Goal: Complete application form: Complete application form

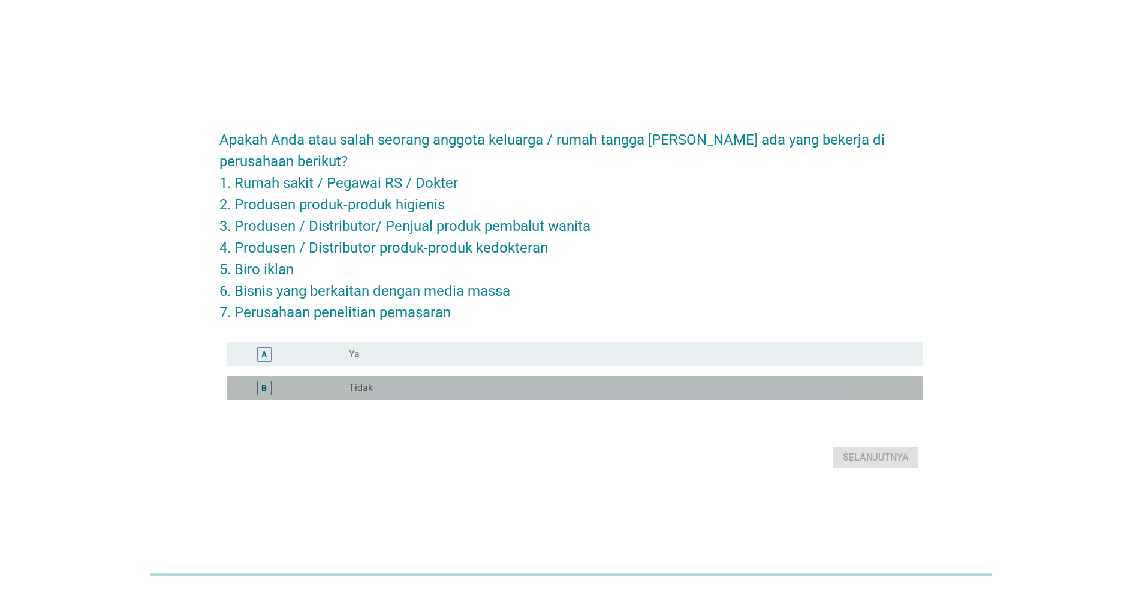
click at [329, 396] on div "B radio_button_unchecked Tidak" at bounding box center [575, 388] width 697 height 24
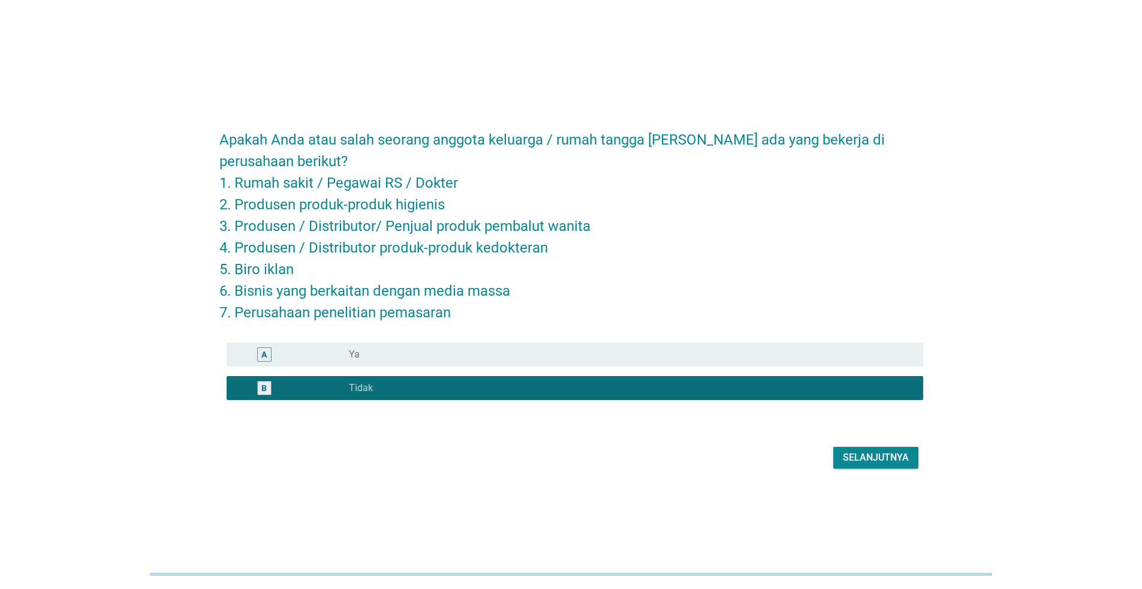
click at [848, 465] on button "Selanjutnya" at bounding box center [876, 458] width 85 height 22
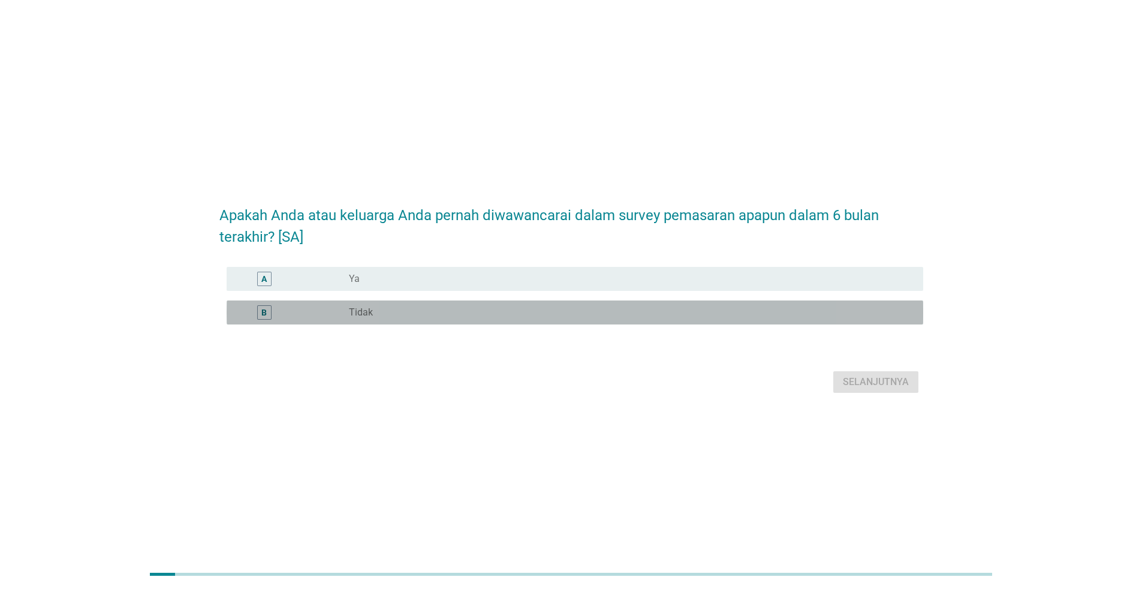
click at [658, 317] on div "radio_button_unchecked Tidak" at bounding box center [626, 312] width 555 height 12
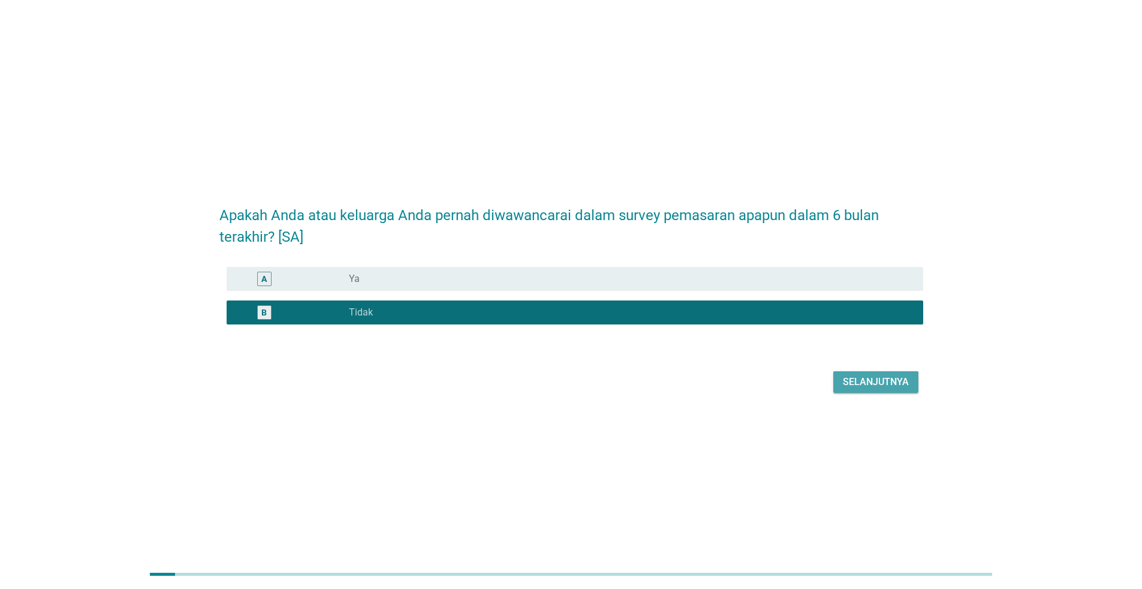
click at [880, 387] on div "Selanjutnya" at bounding box center [876, 382] width 66 height 14
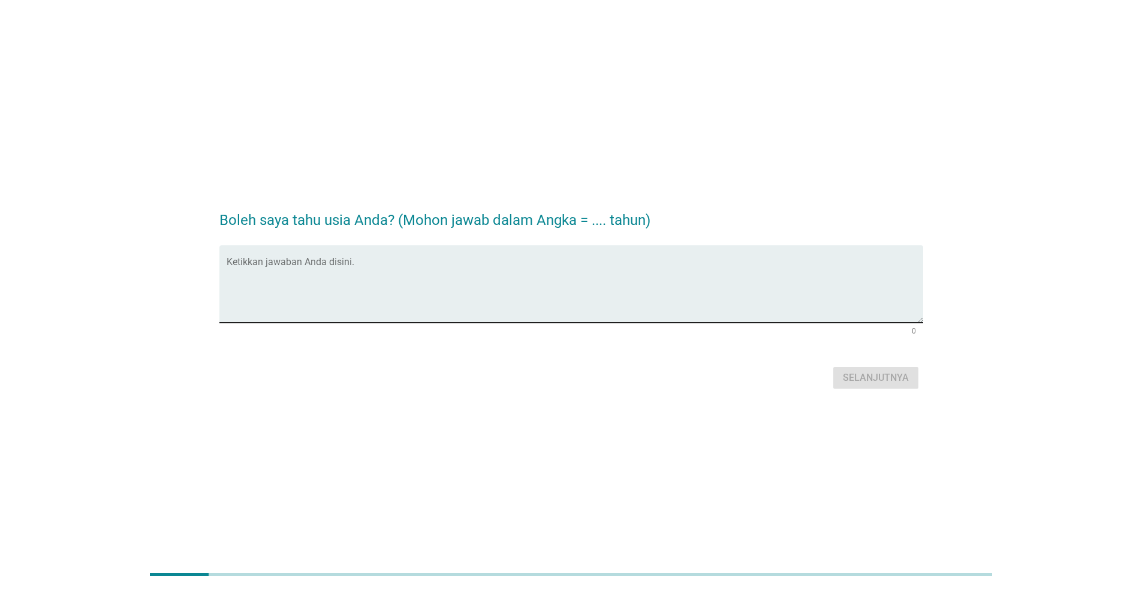
click at [673, 319] on textarea "Ketikkan jawaban Anda disini." at bounding box center [575, 291] width 697 height 63
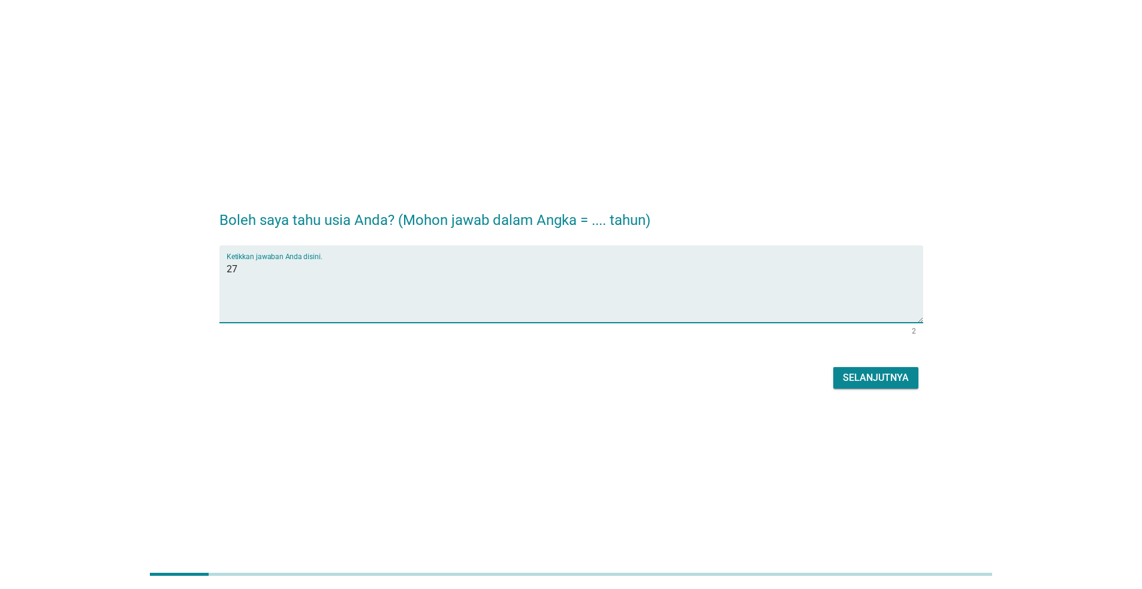
type textarea "27"
click at [912, 378] on button "Selanjutnya" at bounding box center [876, 378] width 85 height 22
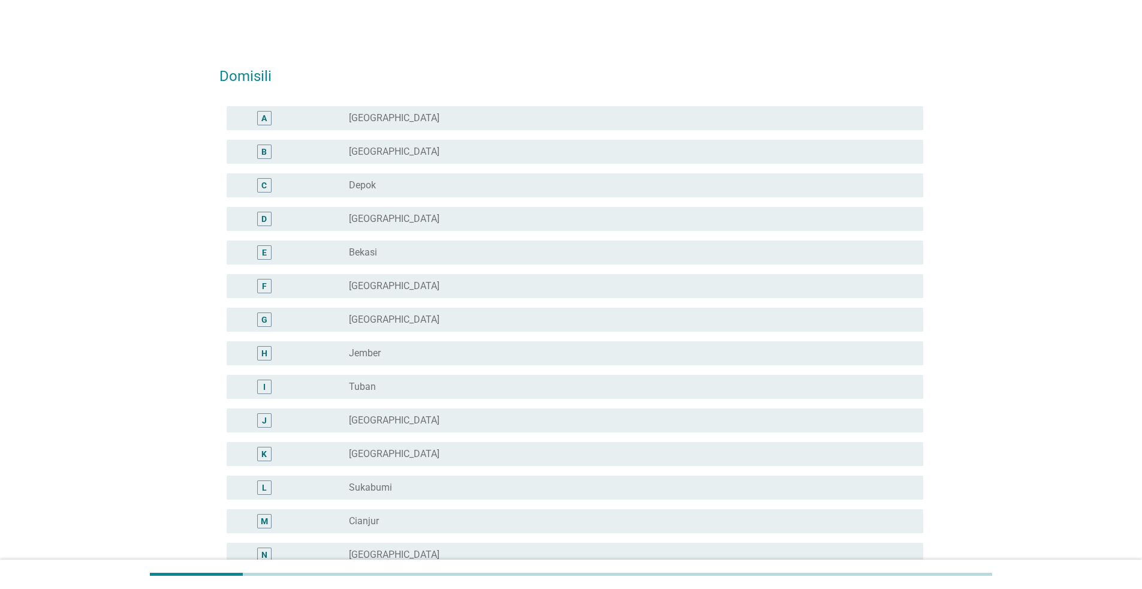
click at [729, 124] on div "radio_button_unchecked [GEOGRAPHIC_DATA]" at bounding box center [626, 118] width 555 height 12
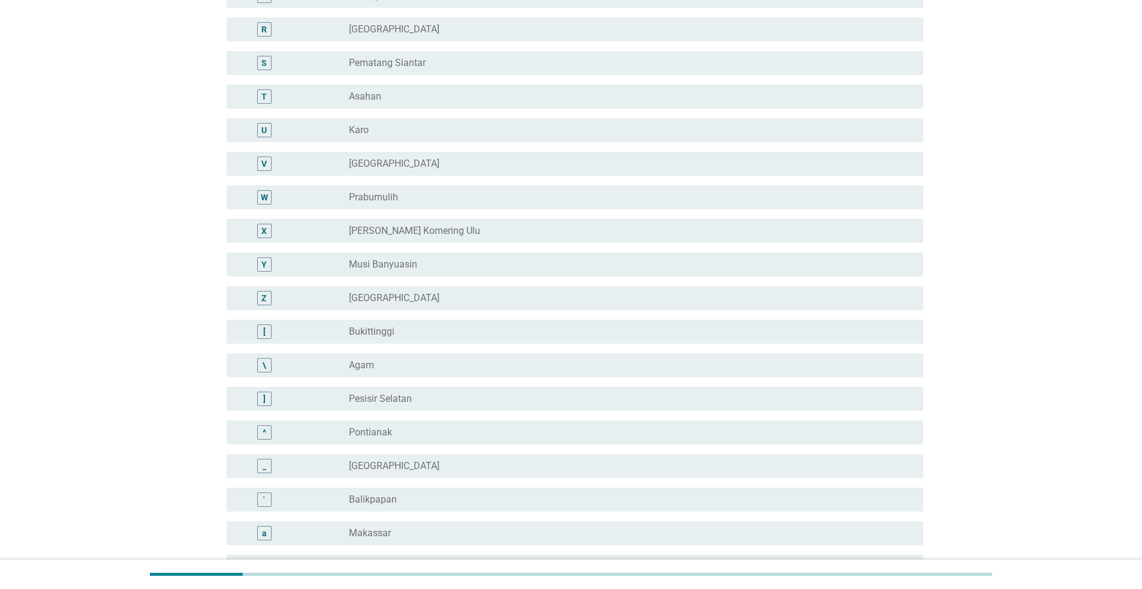
scroll to position [904, 0]
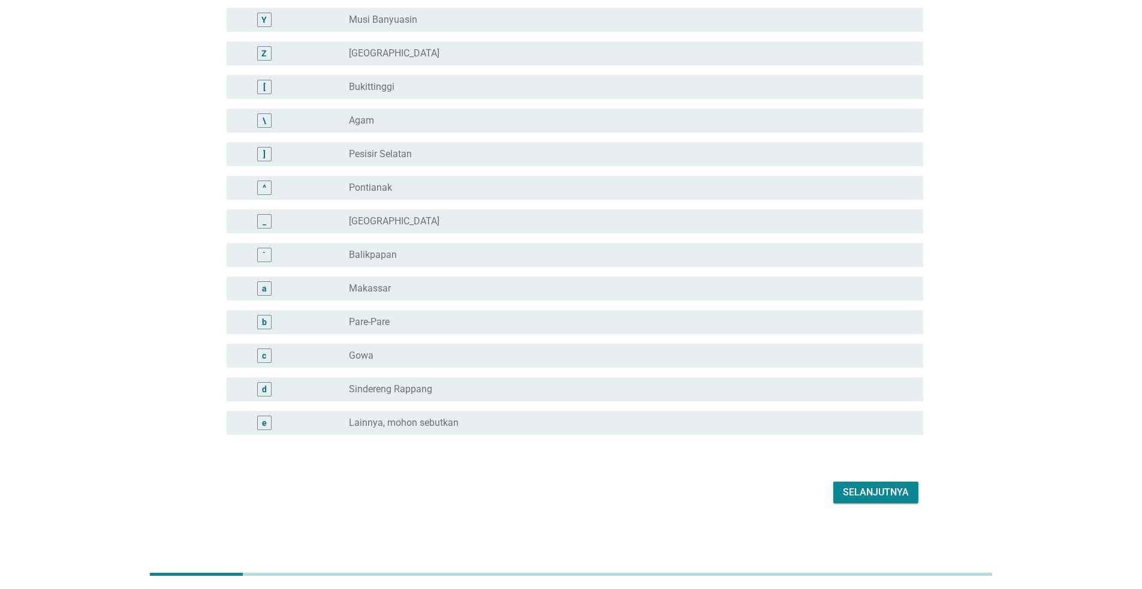
click at [859, 496] on div "Selanjutnya" at bounding box center [876, 492] width 66 height 14
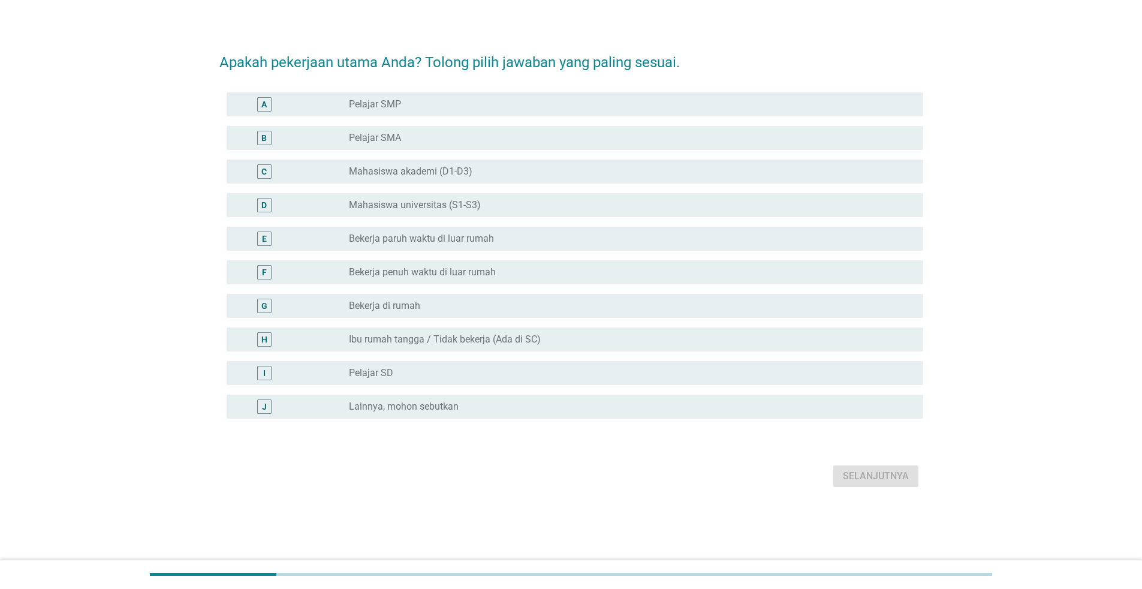
scroll to position [0, 0]
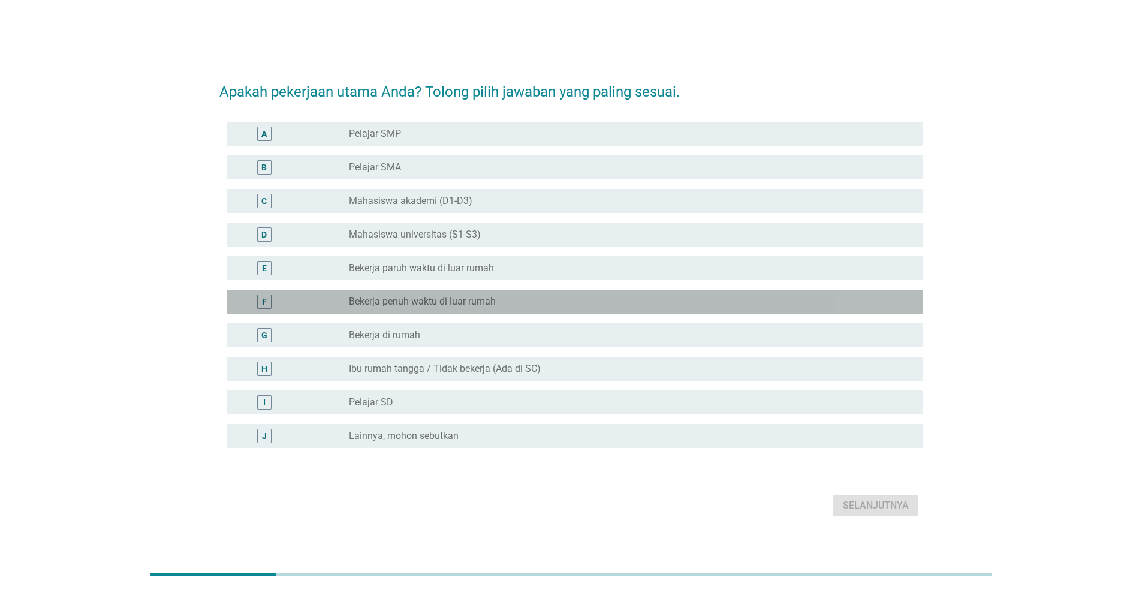
click at [551, 299] on div "radio_button_unchecked Bekerja penuh waktu di luar rumah" at bounding box center [626, 302] width 555 height 12
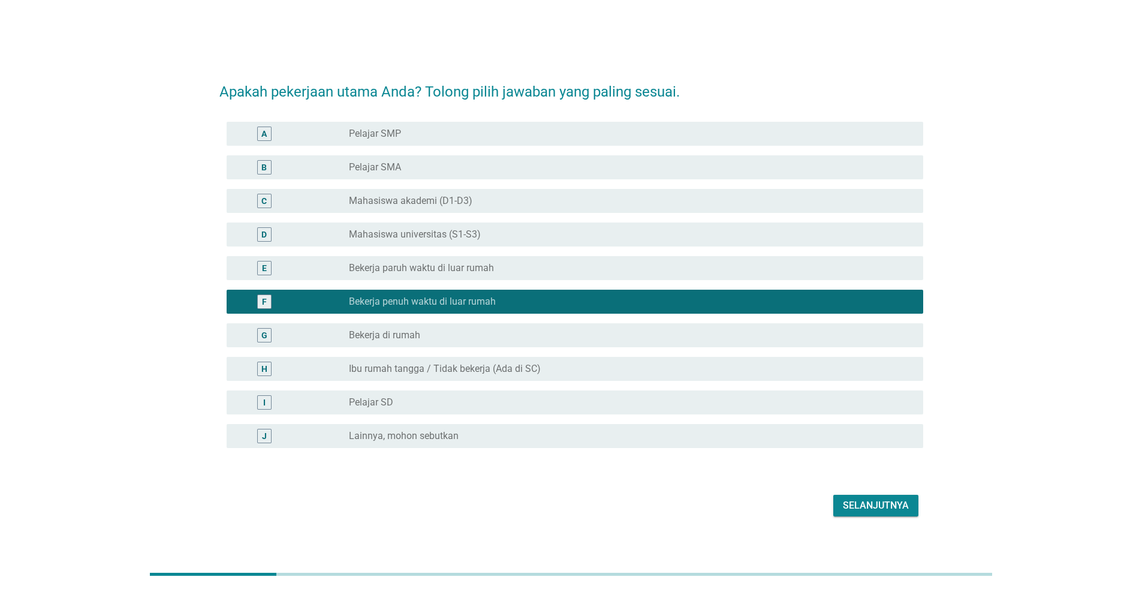
click at [551, 299] on div "radio_button_checked Bekerja penuh waktu di luar rumah" at bounding box center [626, 302] width 555 height 12
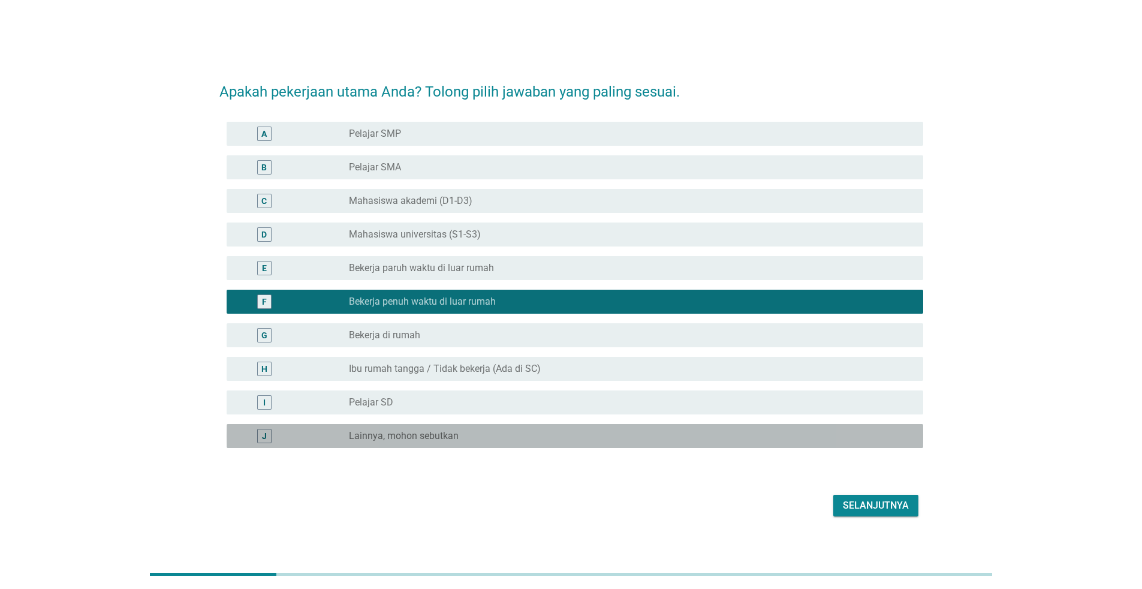
click at [559, 438] on div "radio_button_unchecked Lainnya, mohon sebutkan" at bounding box center [626, 436] width 555 height 12
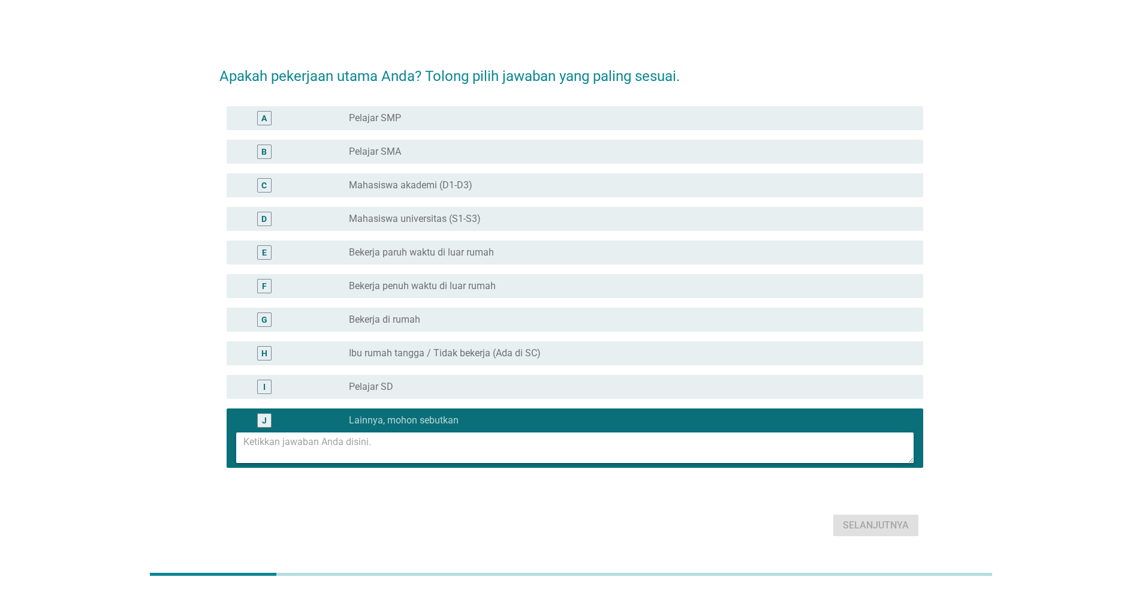
click at [526, 447] on textarea at bounding box center [578, 447] width 670 height 31
type textarea "KARYAWAN SWASTA"
click at [894, 519] on div "Selanjutnya" at bounding box center [876, 525] width 66 height 14
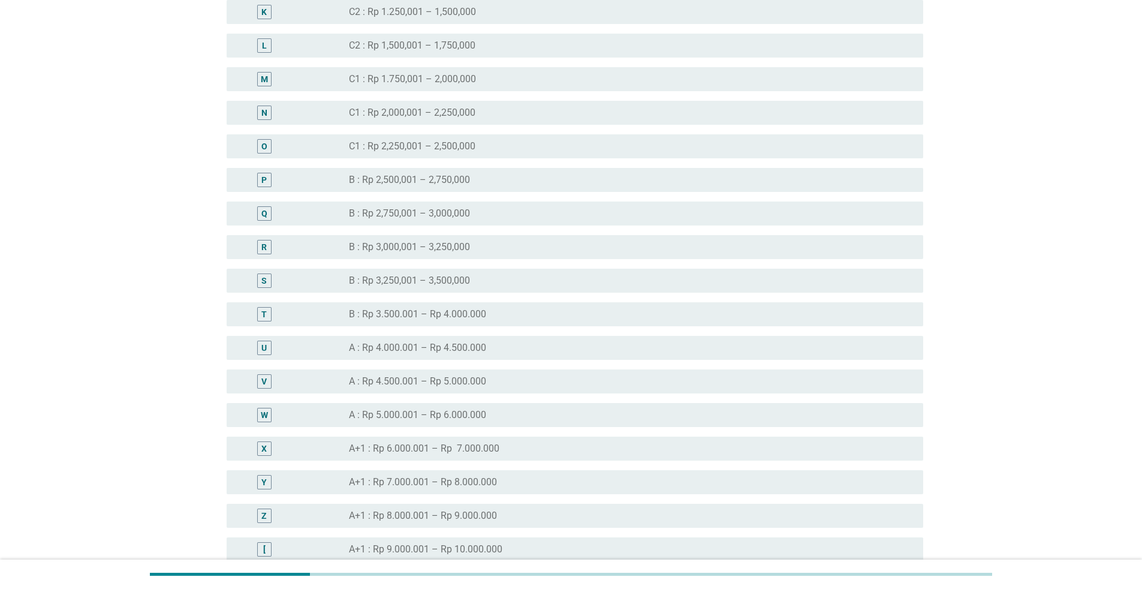
scroll to position [720, 0]
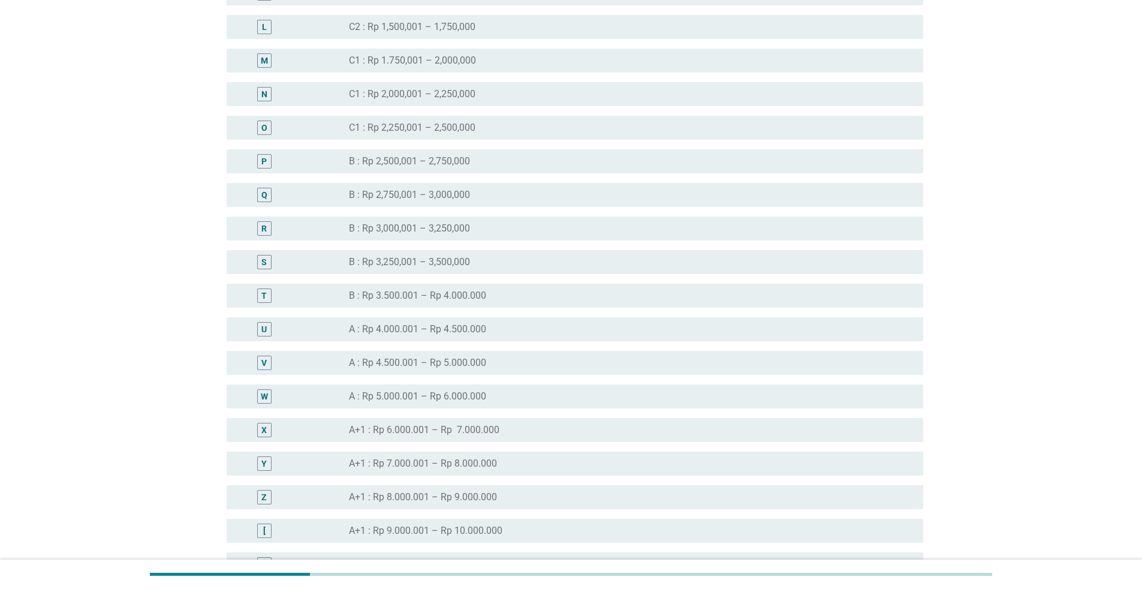
click at [780, 430] on div "radio_button_unchecked A+1 : Rp 6.000.001 – Rp 7.000.000" at bounding box center [626, 430] width 555 height 12
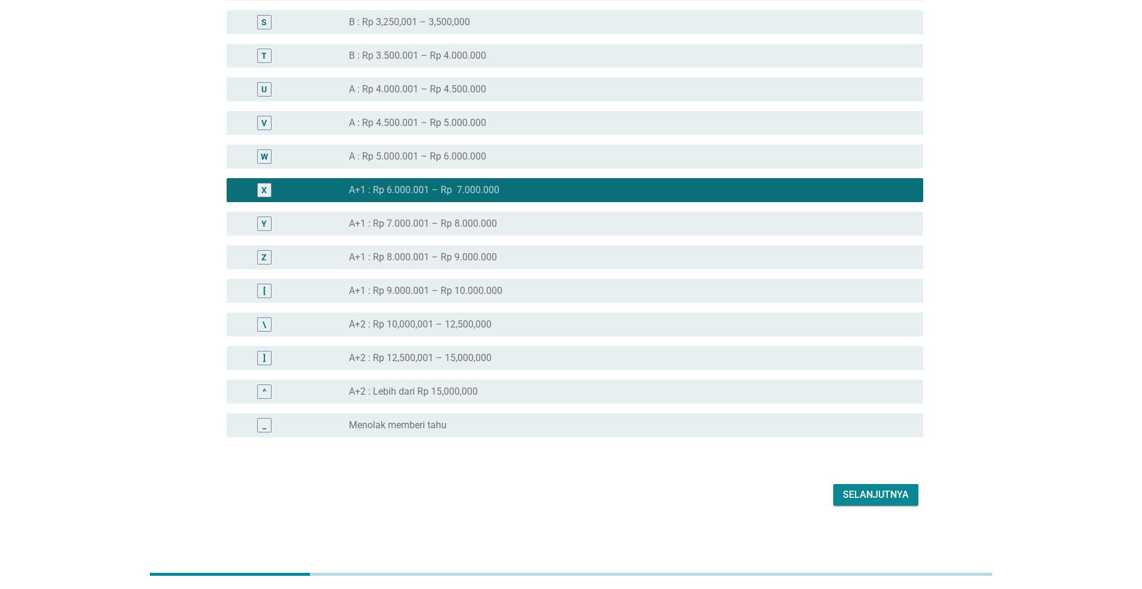
scroll to position [962, 0]
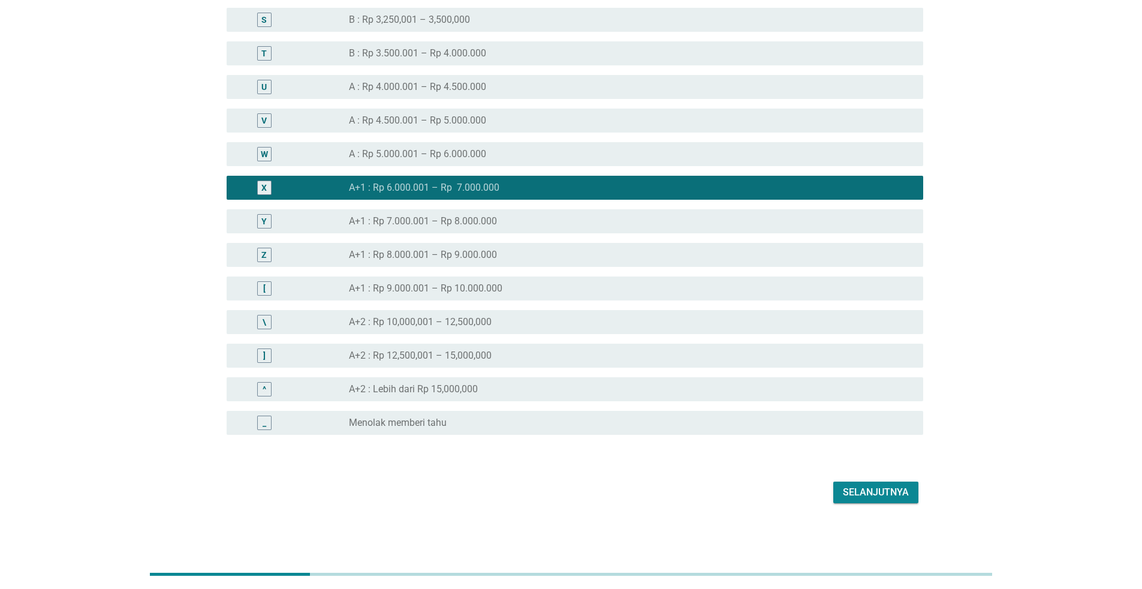
click at [905, 486] on div "Selanjutnya" at bounding box center [876, 492] width 66 height 14
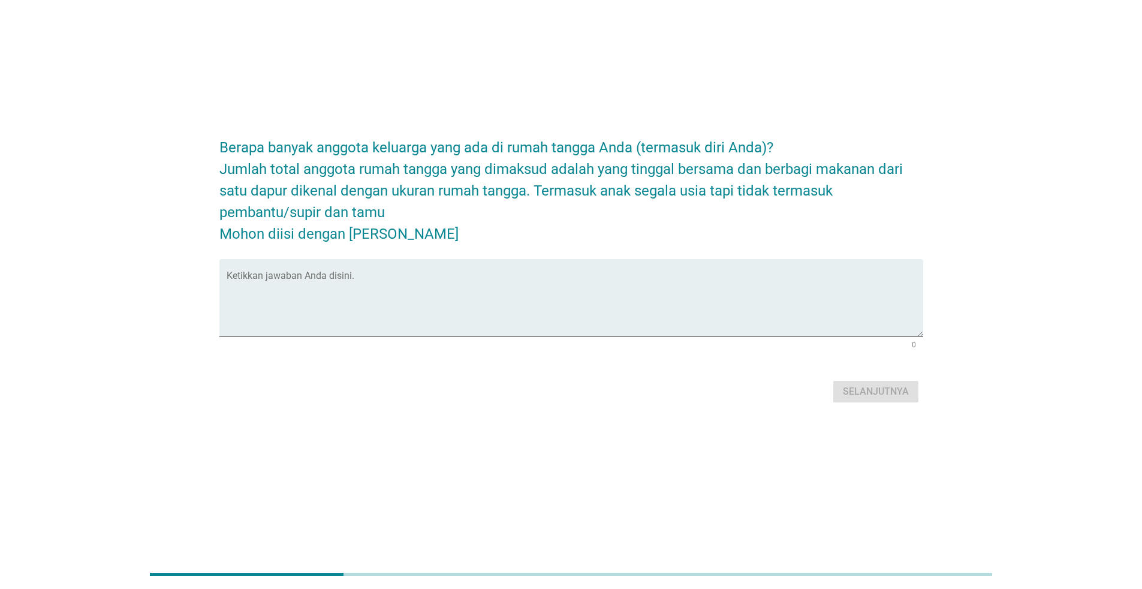
scroll to position [0, 0]
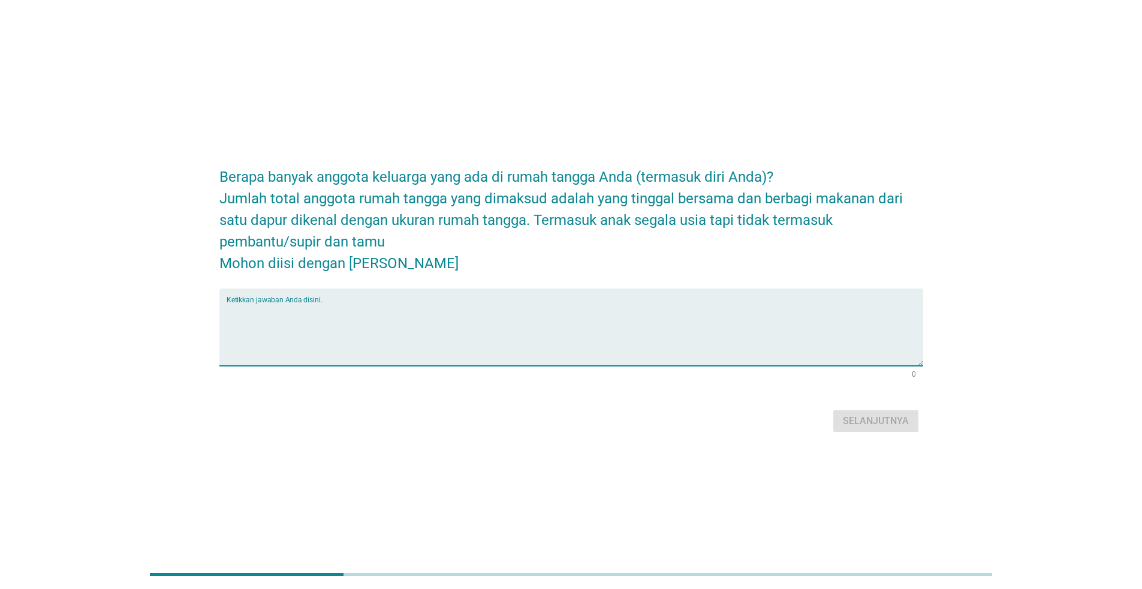
click at [787, 305] on textarea "Ketikkan jawaban Anda disini." at bounding box center [575, 334] width 697 height 63
type textarea "5"
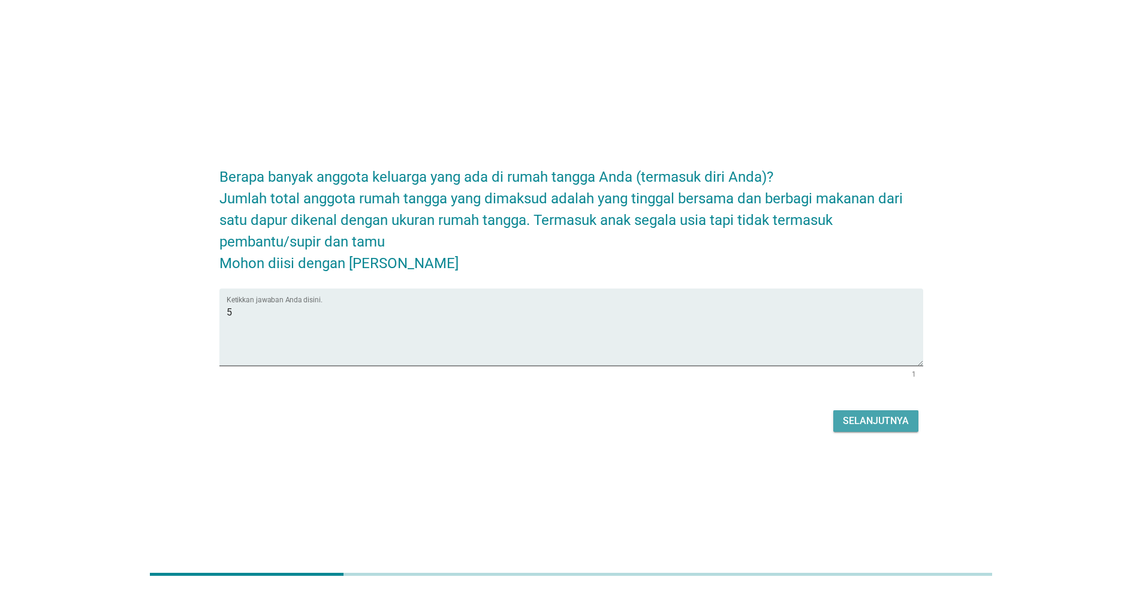
click at [843, 423] on div "Selanjutnya" at bounding box center [876, 421] width 66 height 14
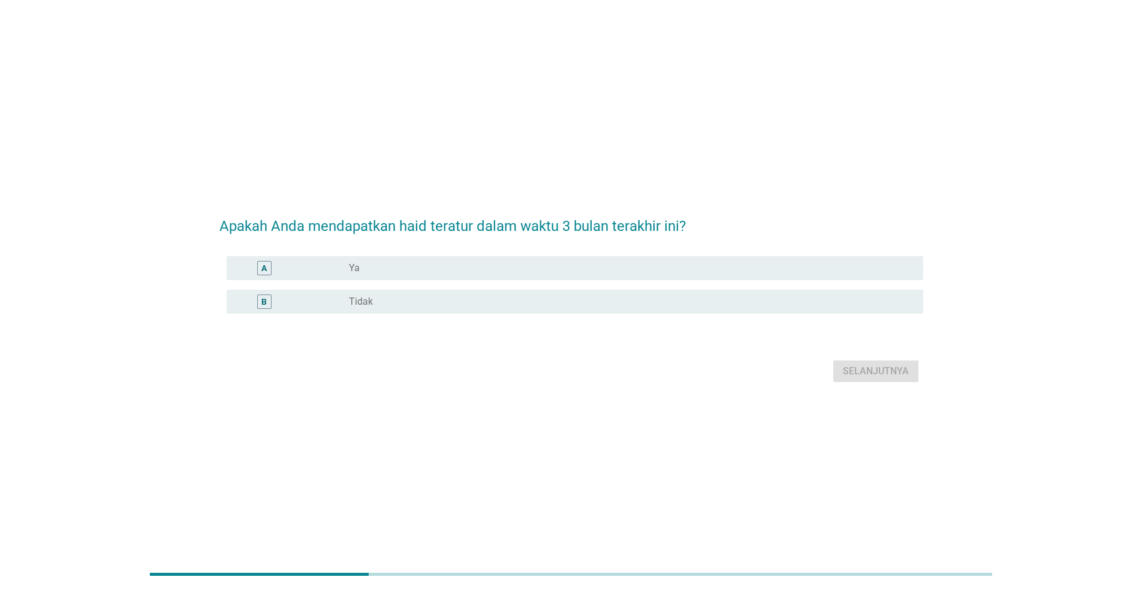
click at [618, 267] on div "radio_button_unchecked Ya" at bounding box center [626, 268] width 555 height 12
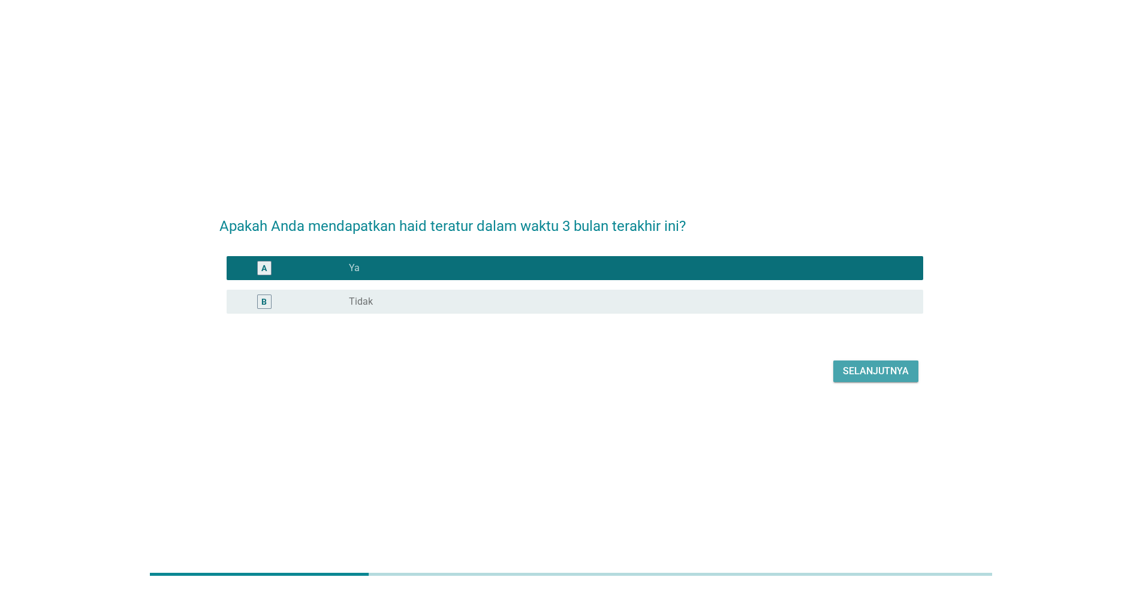
click at [869, 371] on div "Selanjutnya" at bounding box center [876, 371] width 66 height 14
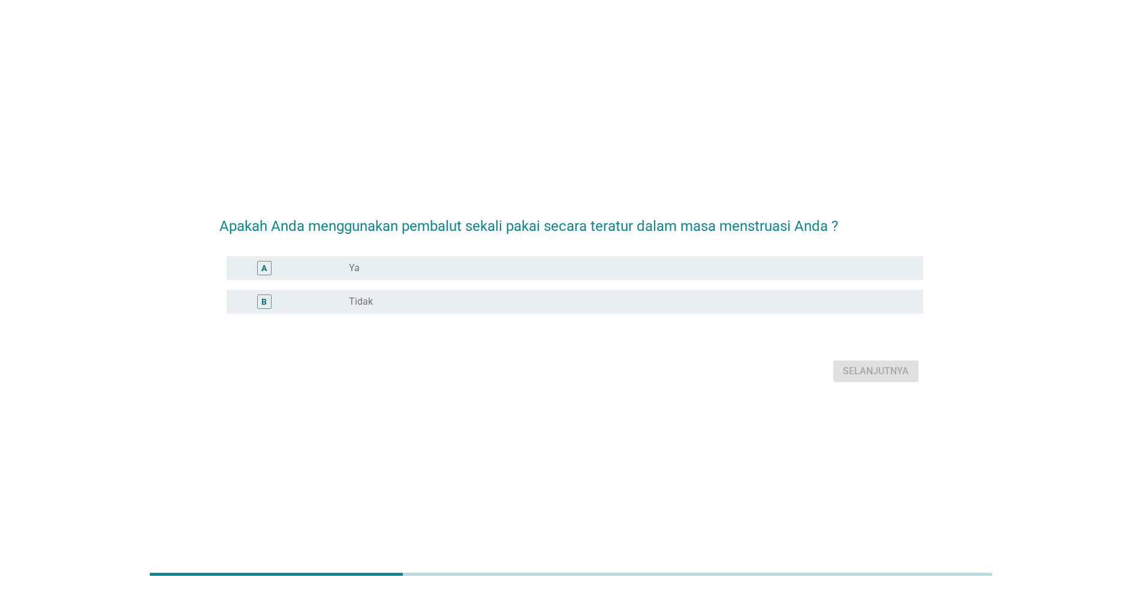
click at [757, 275] on div "radio_button_unchecked Ya" at bounding box center [631, 268] width 565 height 14
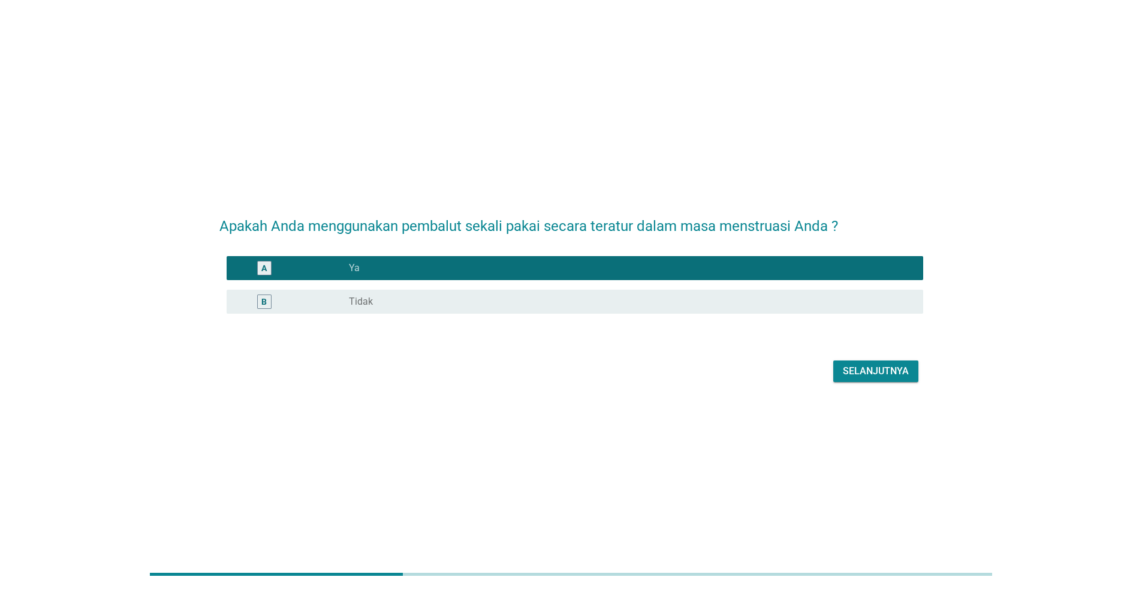
click at [874, 374] on div "Selanjutnya" at bounding box center [876, 371] width 66 height 14
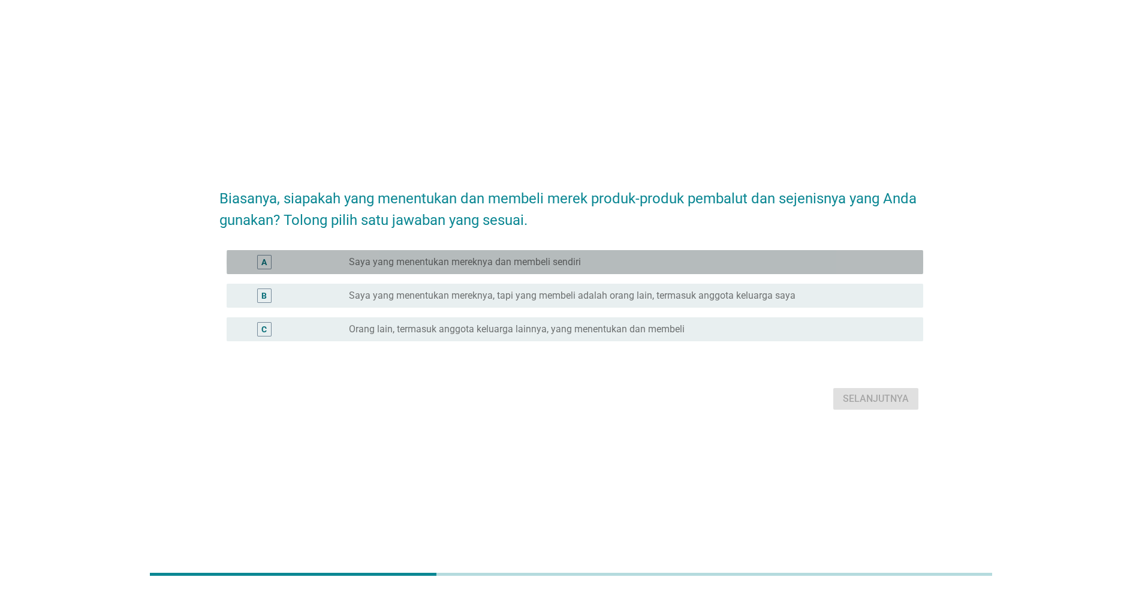
click at [833, 264] on div "radio_button_unchecked Saya yang menentukan mereknya dan membeli sendiri" at bounding box center [626, 262] width 555 height 12
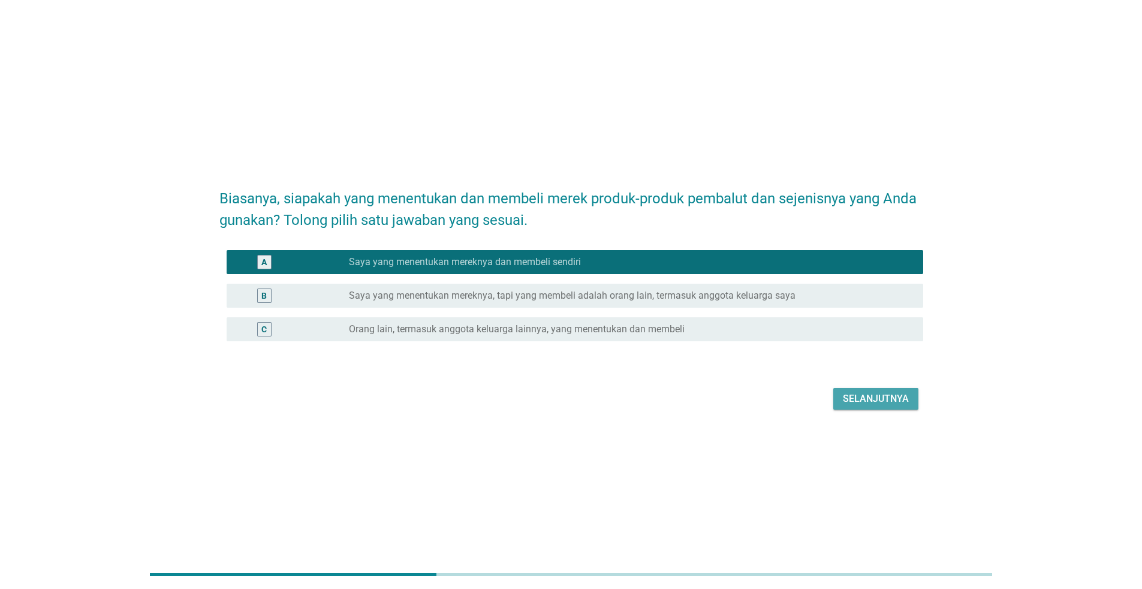
click at [877, 405] on div "Selanjutnya" at bounding box center [876, 399] width 66 height 14
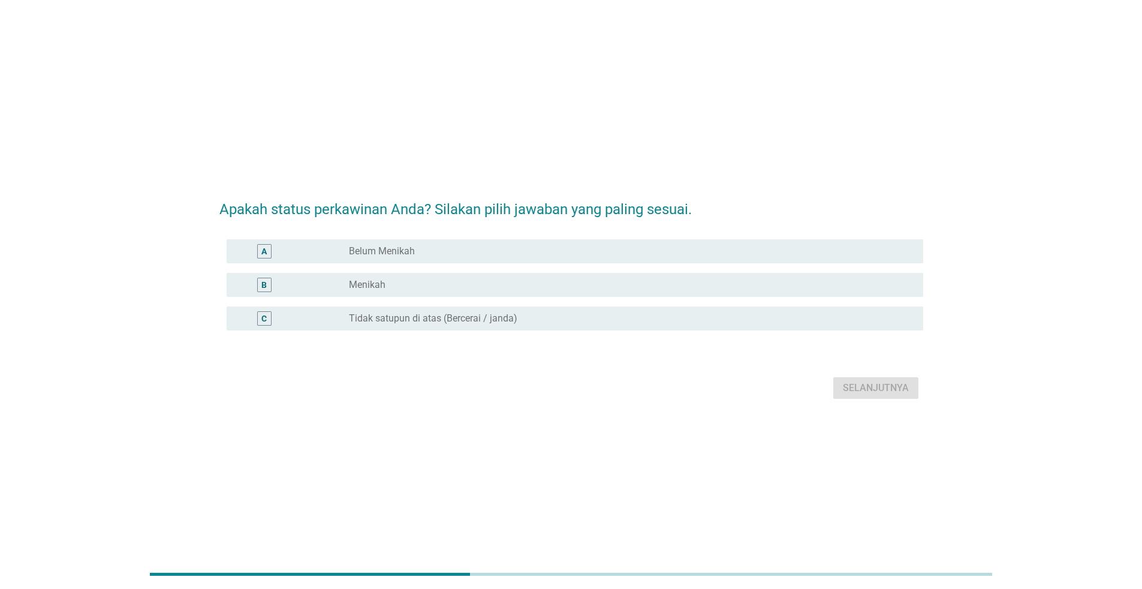
click at [678, 291] on div "radio_button_unchecked Menikah" at bounding box center [631, 285] width 565 height 14
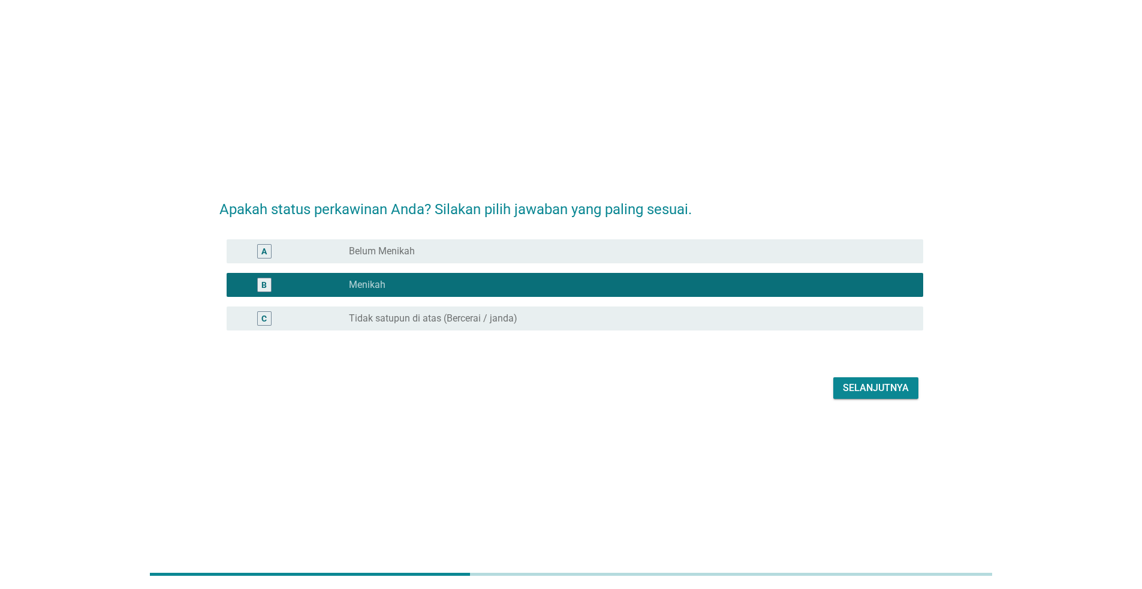
click at [865, 396] on button "Selanjutnya" at bounding box center [876, 388] width 85 height 22
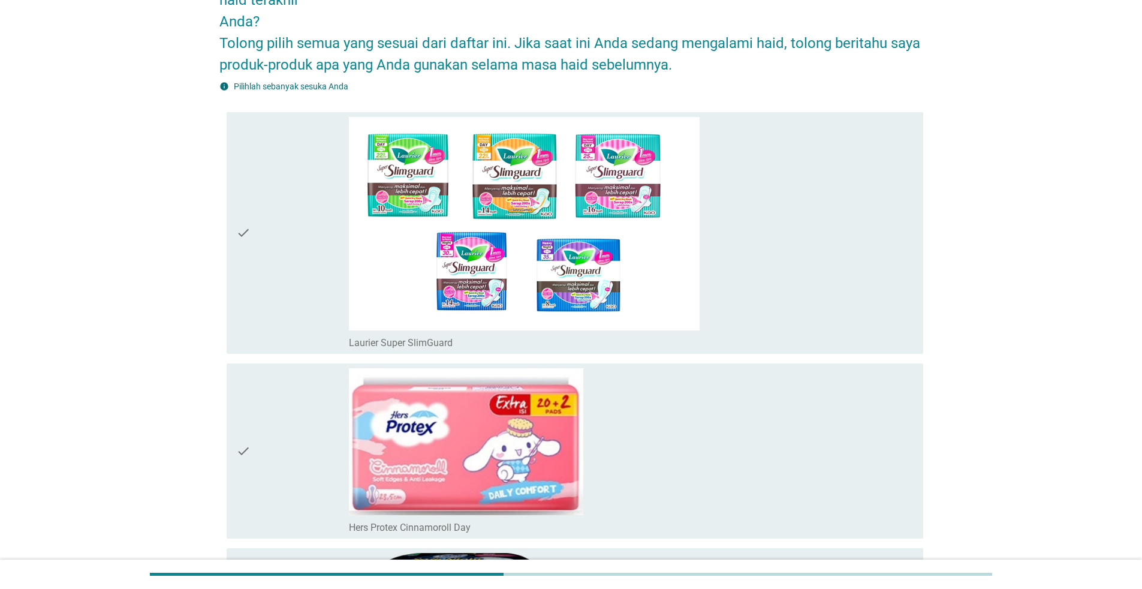
scroll to position [120, 0]
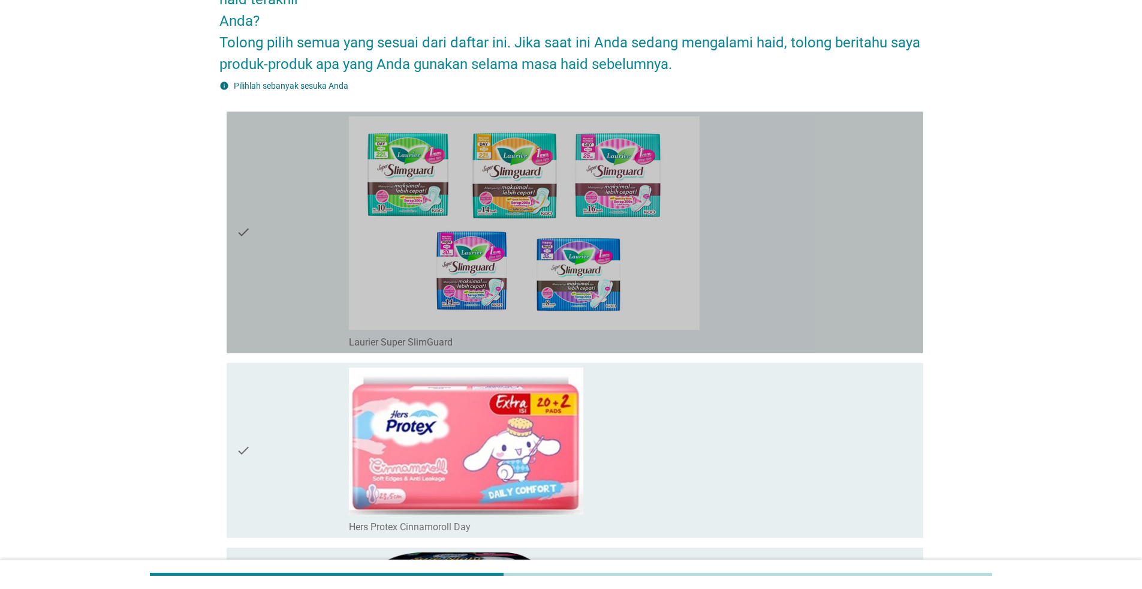
click at [856, 327] on div "check_box_outline_blank Laurier Super SlimGuard" at bounding box center [631, 232] width 565 height 232
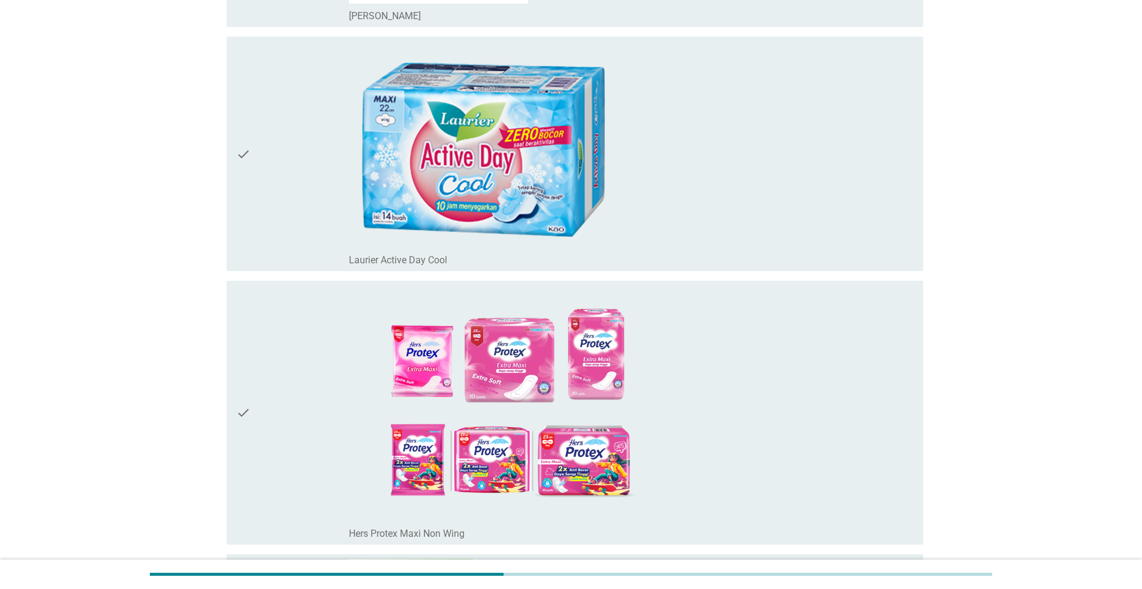
scroll to position [1199, 0]
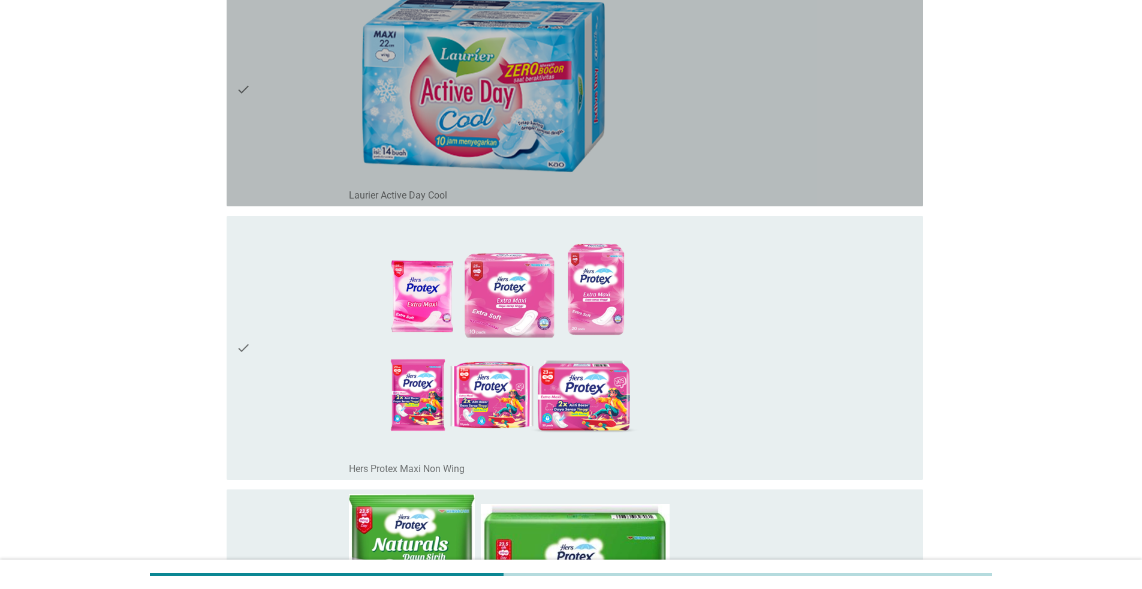
click at [839, 193] on div "check_box_outline_blank Laurier Active Day Cool" at bounding box center [631, 89] width 565 height 225
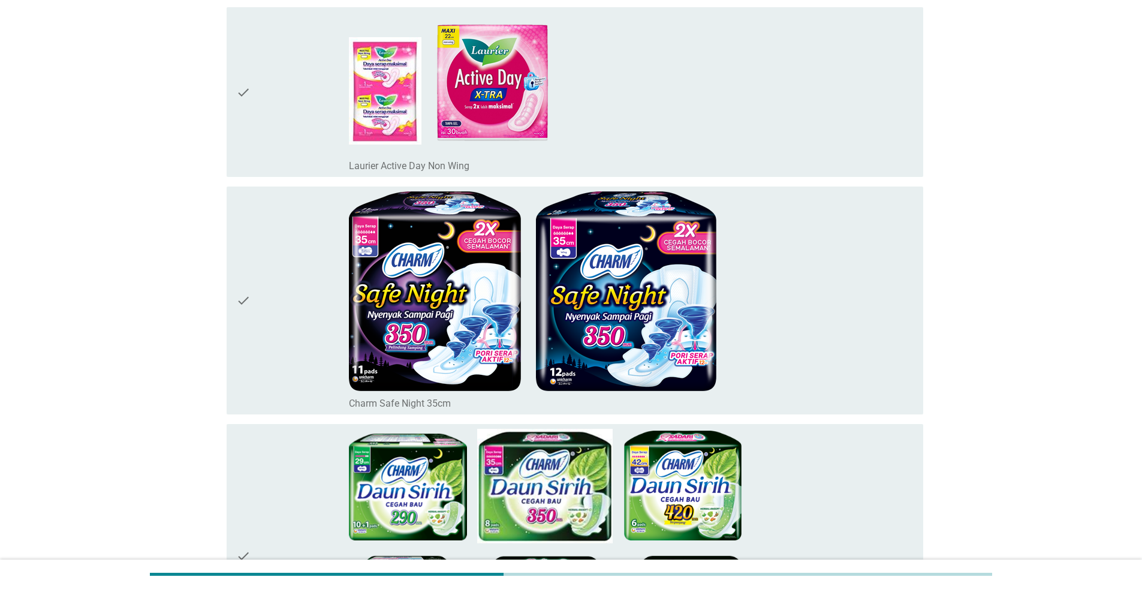
scroll to position [2938, 0]
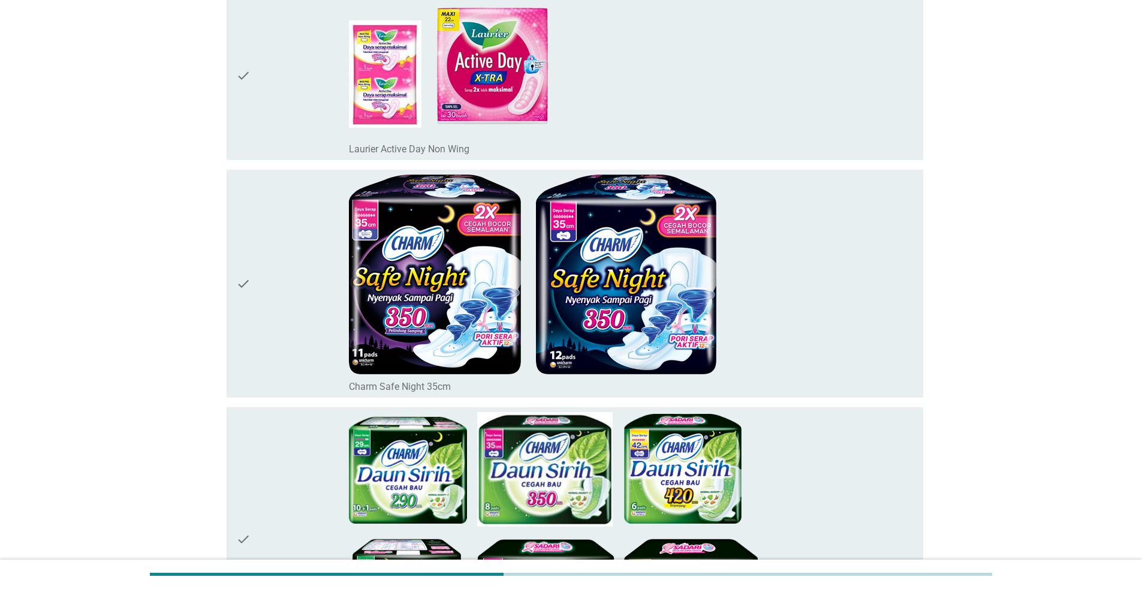
click at [824, 303] on div "check_box_outline_blank Charm Safe Night 35cm" at bounding box center [631, 283] width 565 height 218
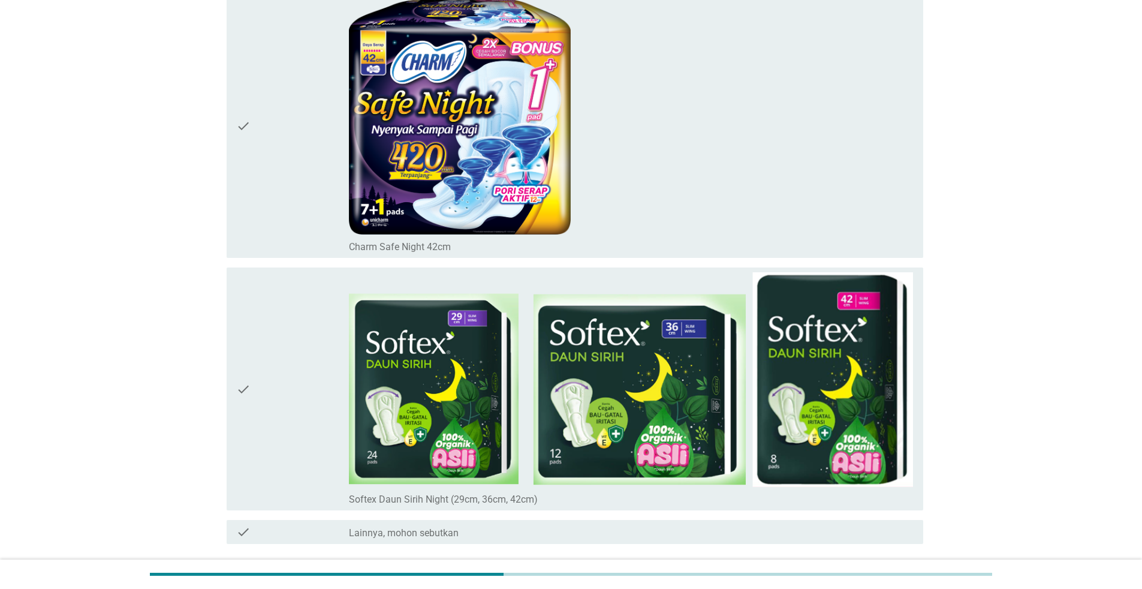
scroll to position [6144, 0]
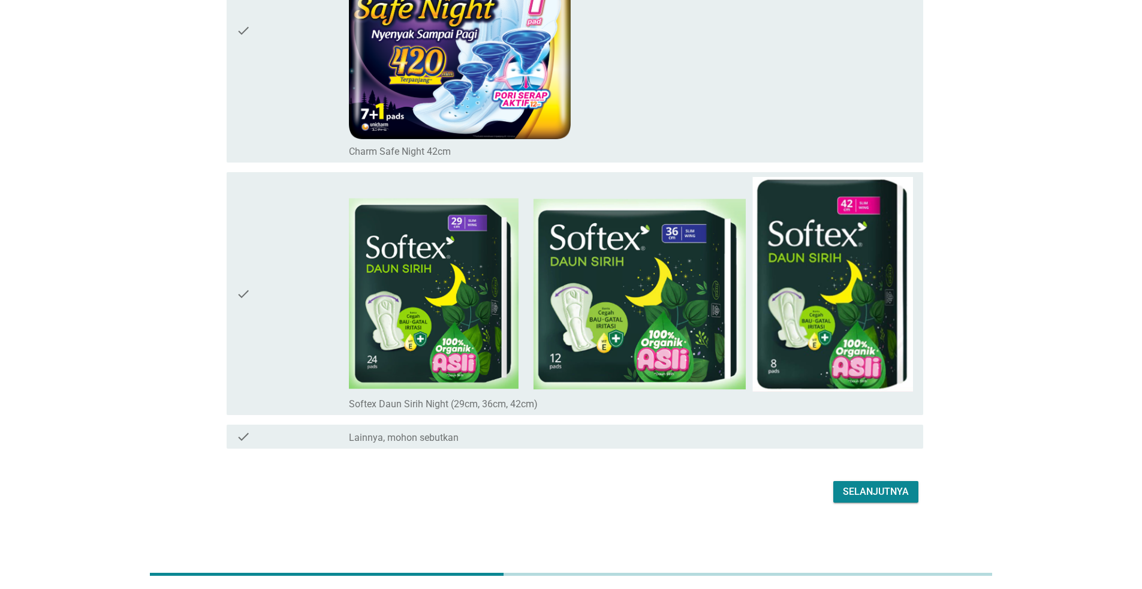
click at [893, 487] on div "Selanjutnya" at bounding box center [876, 492] width 66 height 14
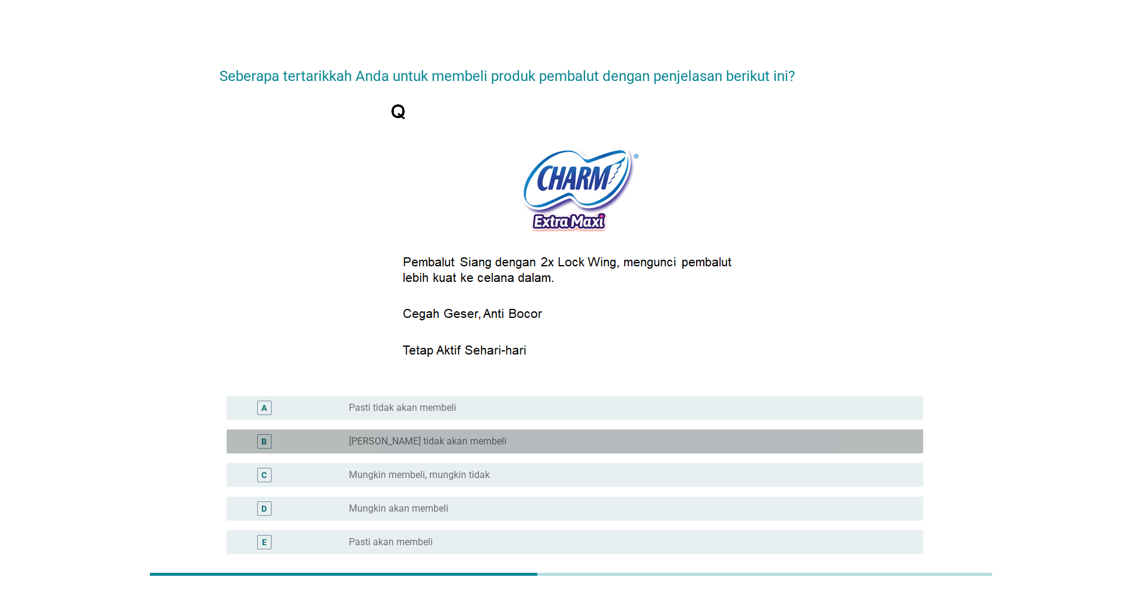
click at [752, 442] on div "radio_button_unchecked [PERSON_NAME] tidak akan membeli" at bounding box center [626, 441] width 555 height 12
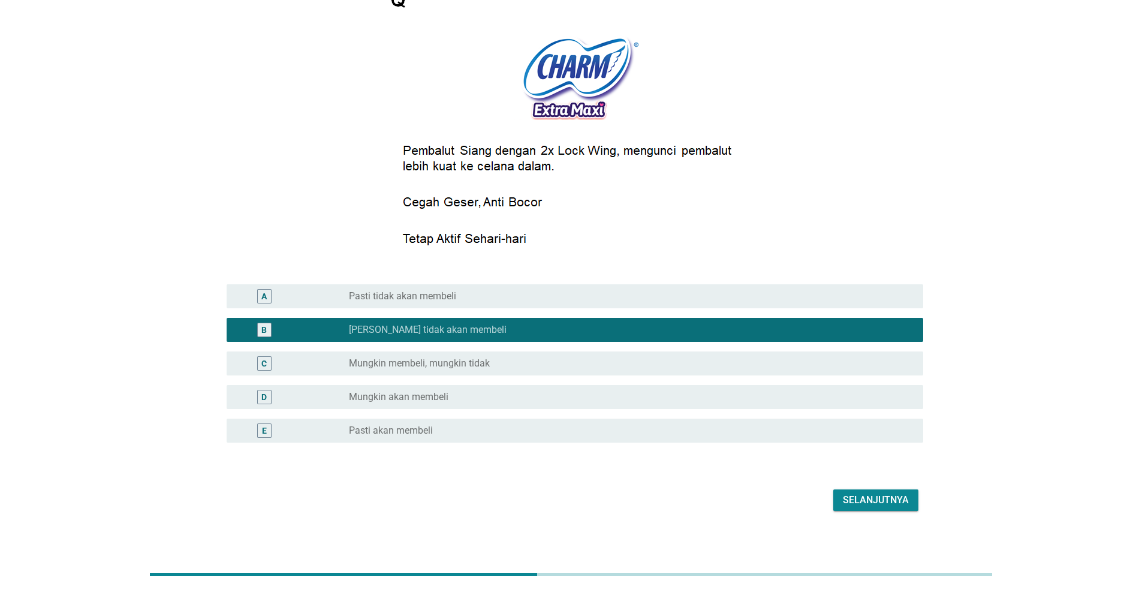
scroll to position [119, 0]
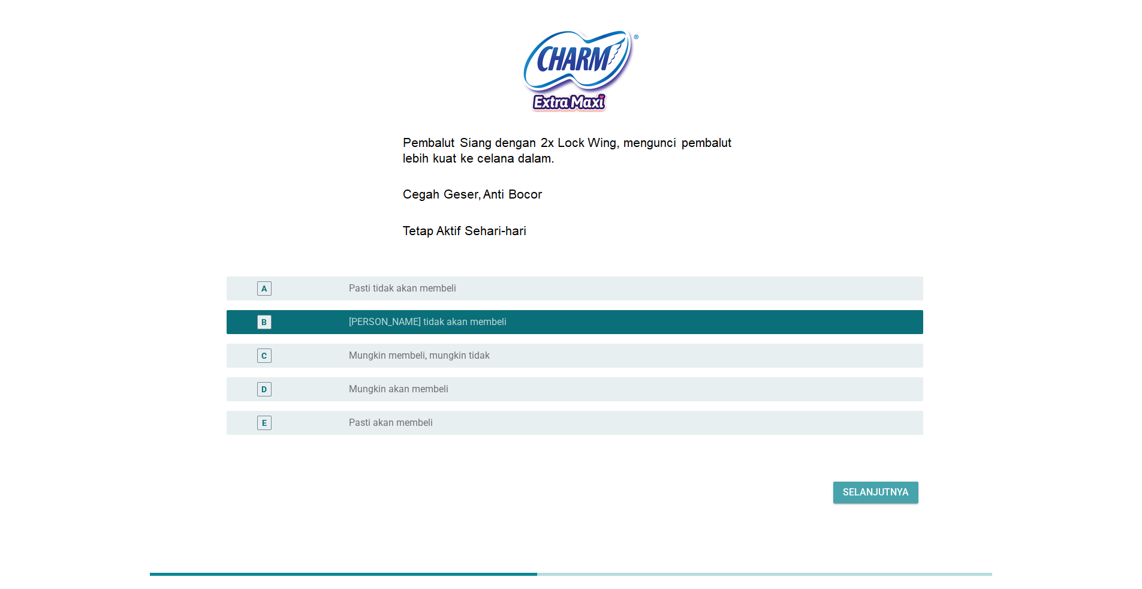
click at [885, 492] on div "Selanjutnya" at bounding box center [876, 492] width 66 height 14
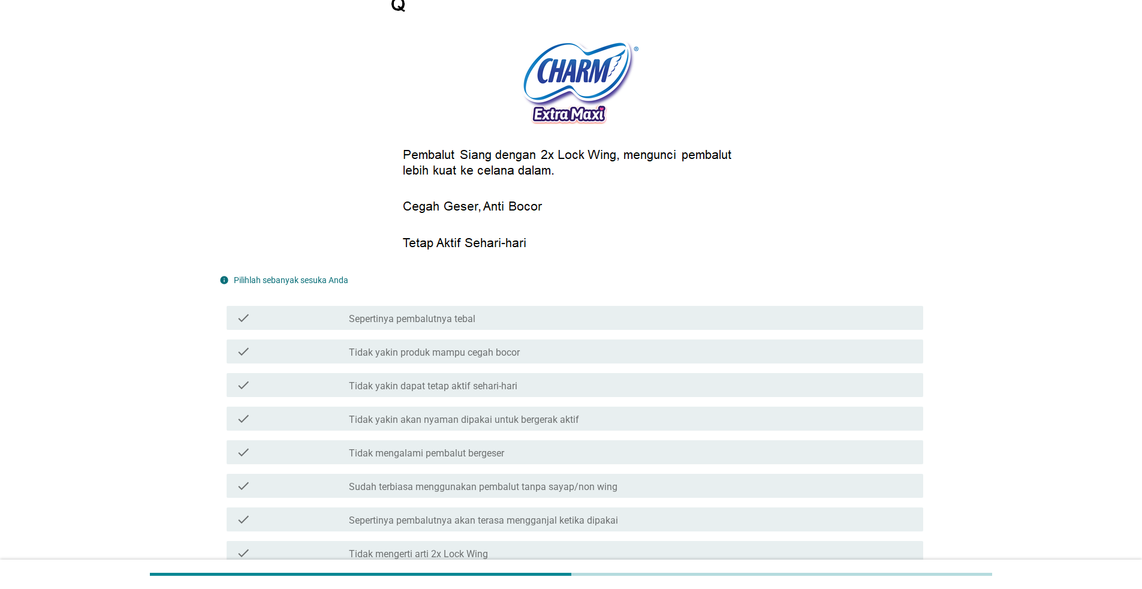
scroll to position [115, 0]
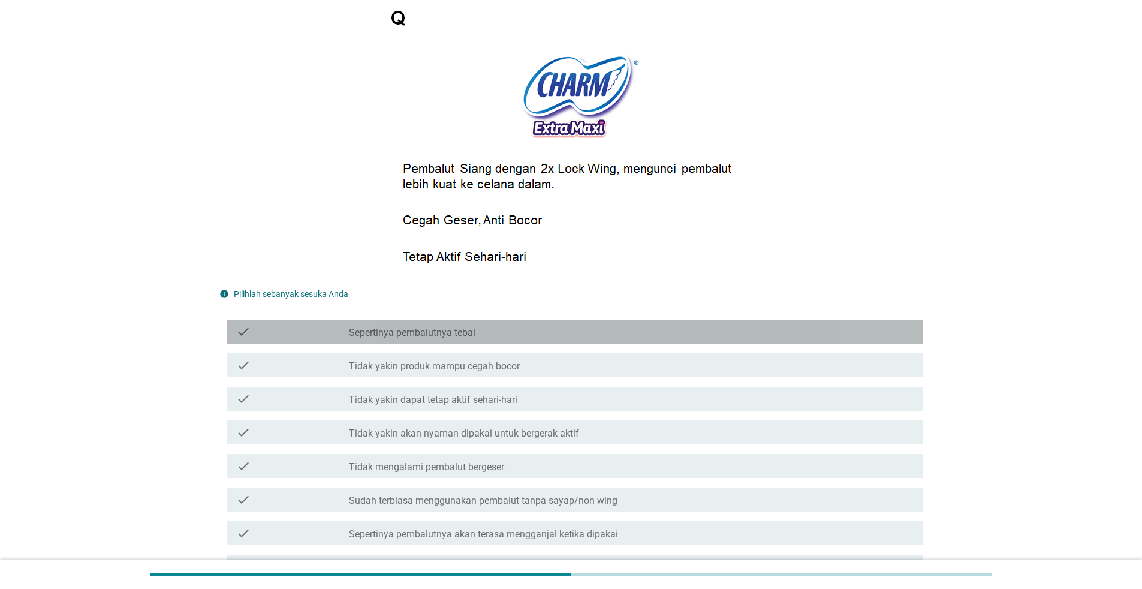
click at [761, 333] on div "check_box_outline_blank Sepertinya pembalutnya tebal" at bounding box center [631, 331] width 565 height 14
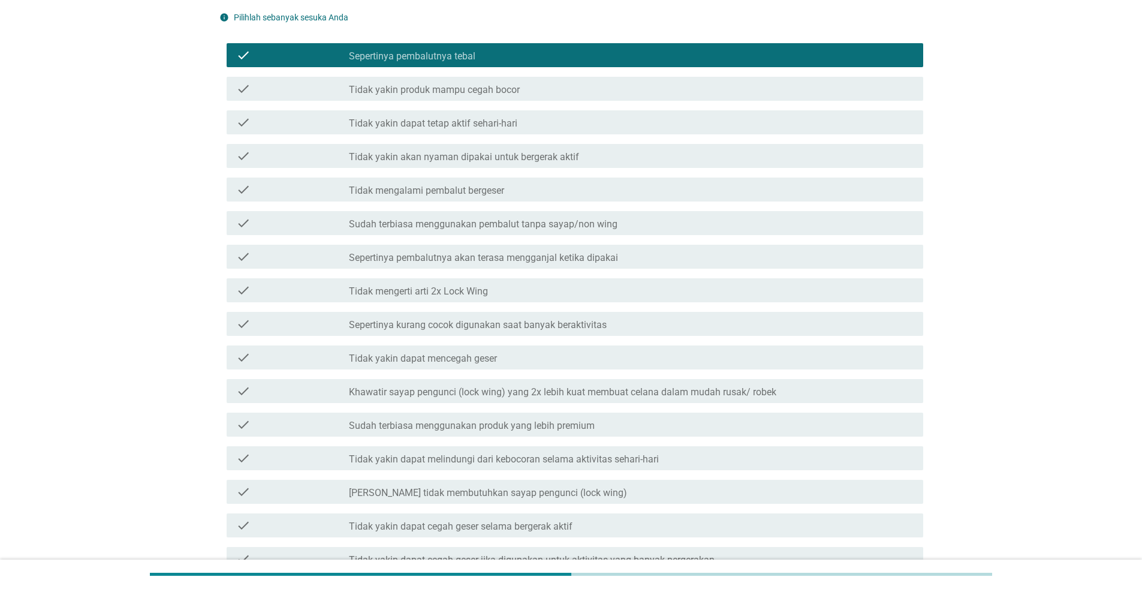
scroll to position [415, 0]
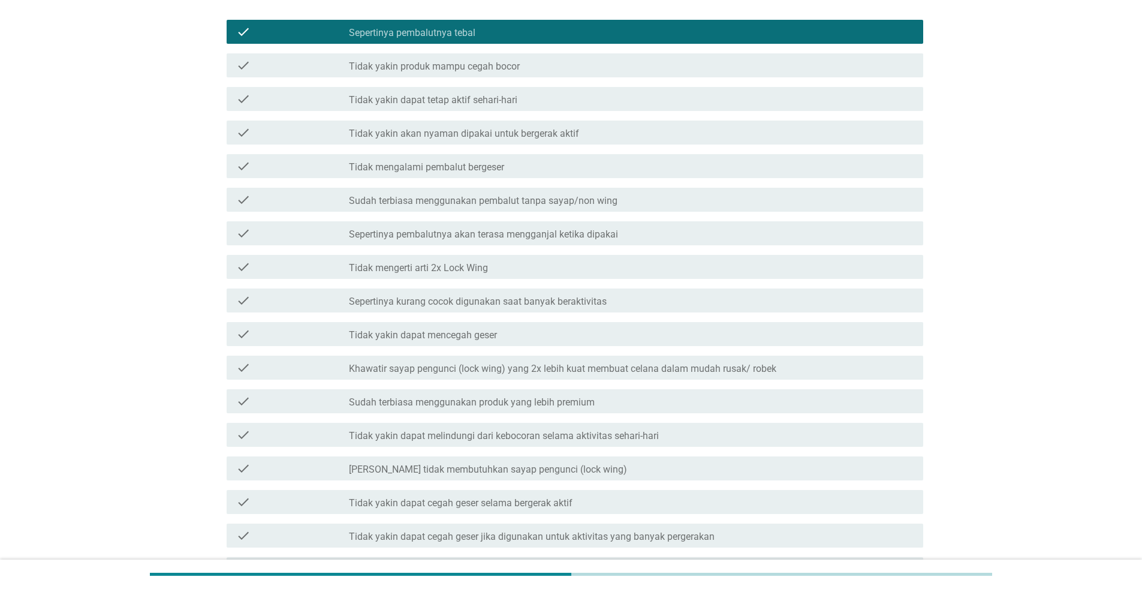
click at [733, 341] on div "check check_box_outline_blank Tidak yakin dapat mencegah geser" at bounding box center [575, 334] width 697 height 24
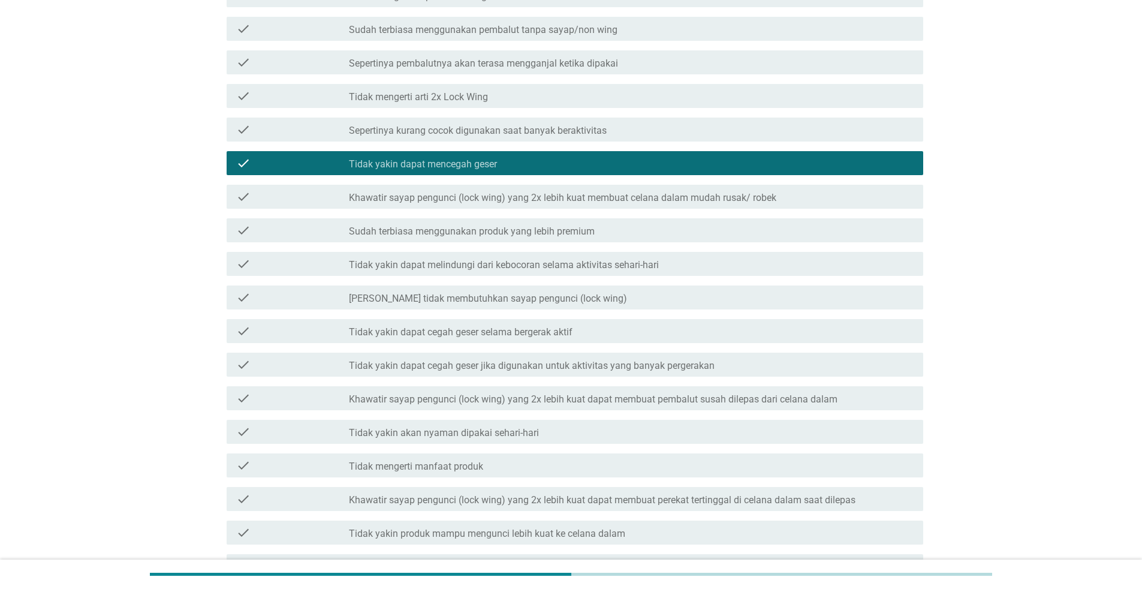
scroll to position [715, 0]
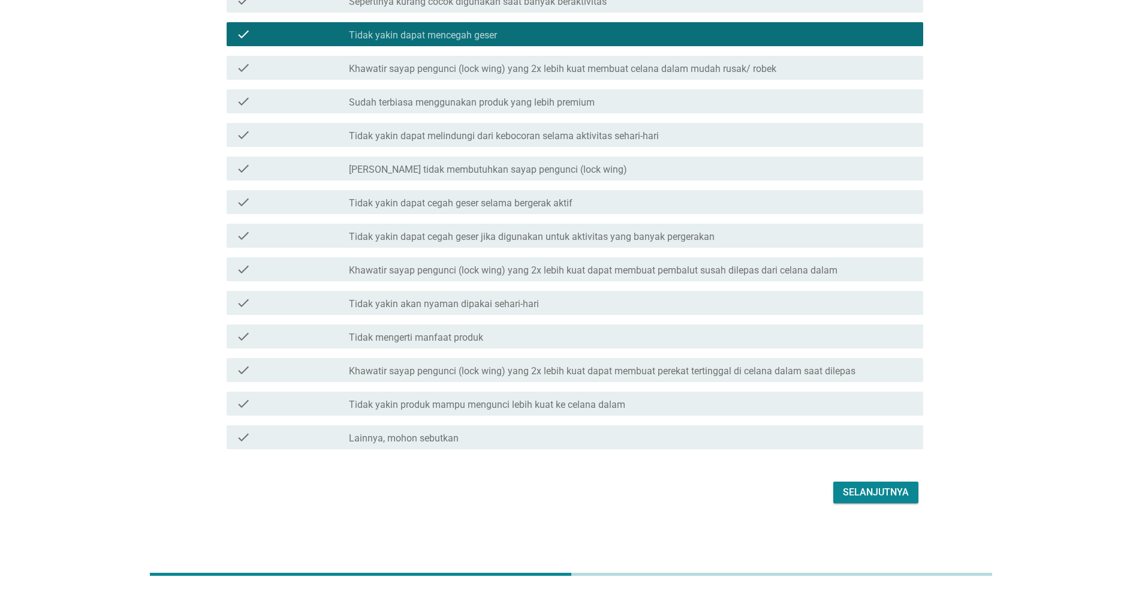
click at [869, 498] on div "Selanjutnya" at bounding box center [876, 492] width 66 height 14
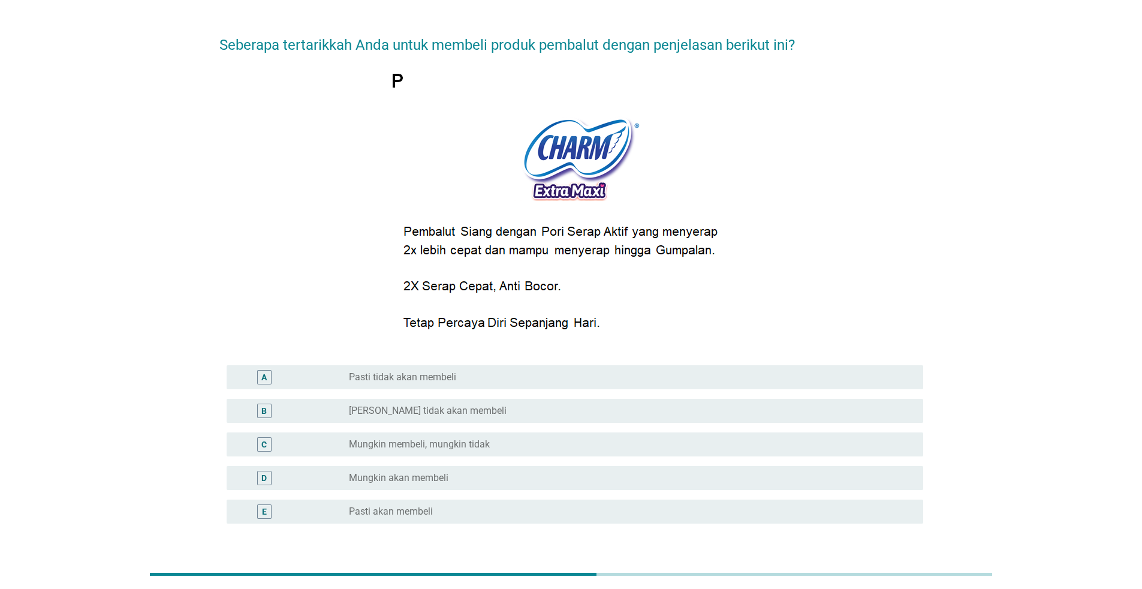
scroll to position [60, 0]
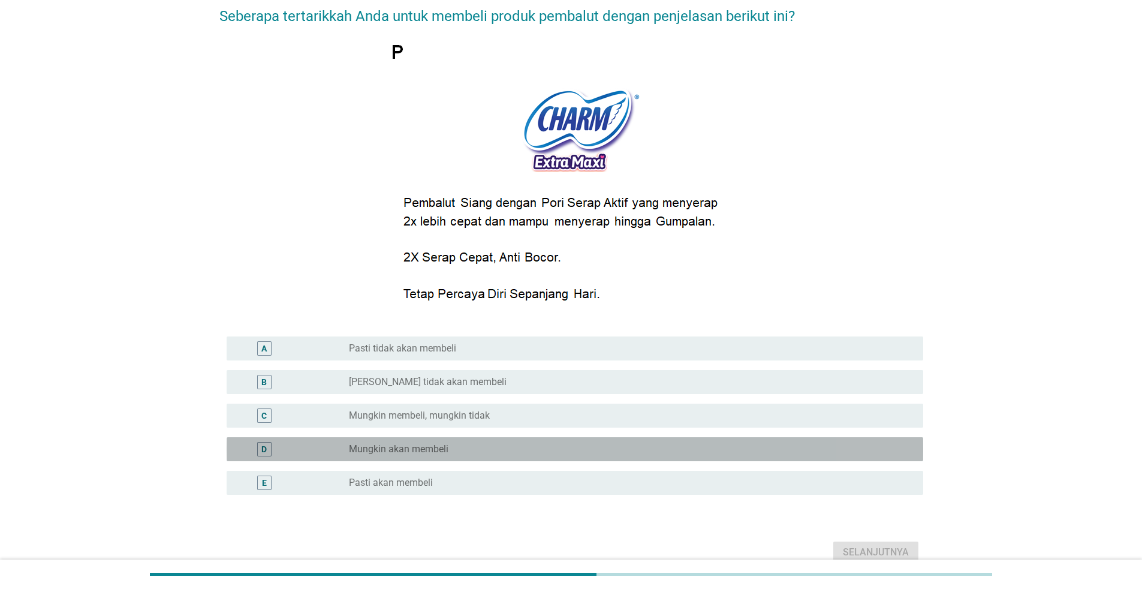
click at [571, 450] on div "radio_button_unchecked Mungkin akan membeli" at bounding box center [626, 449] width 555 height 12
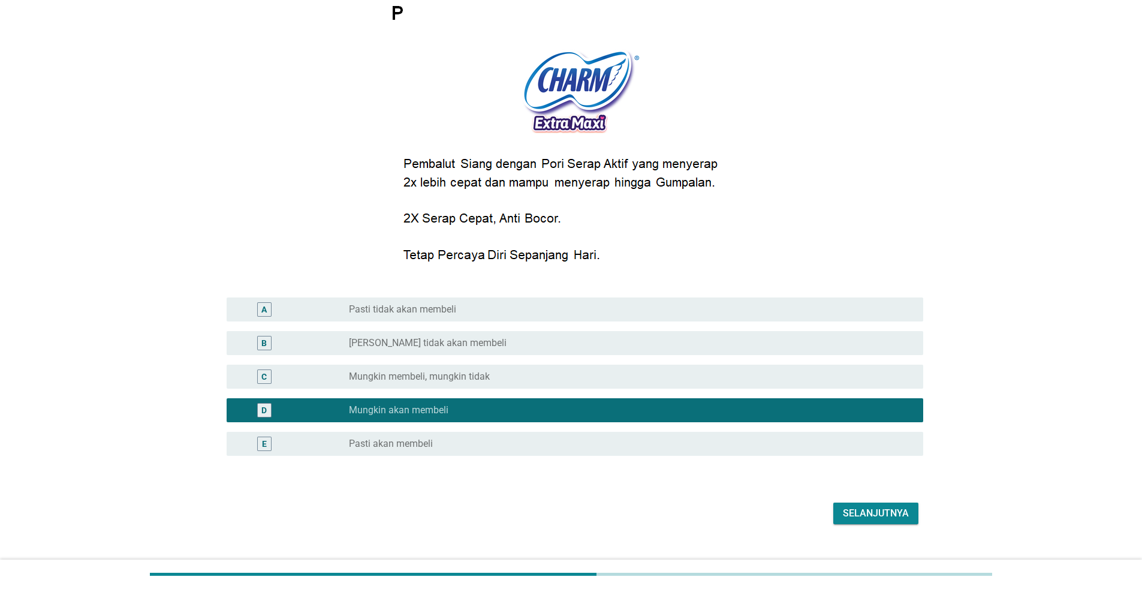
scroll to position [120, 0]
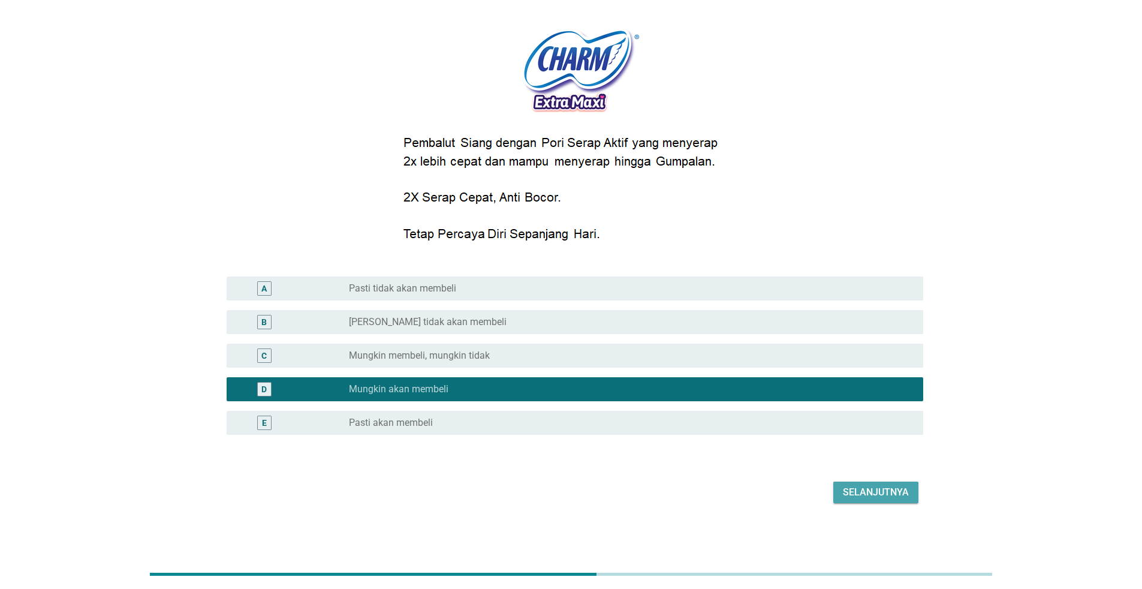
click at [872, 498] on div "Selanjutnya" at bounding box center [876, 492] width 66 height 14
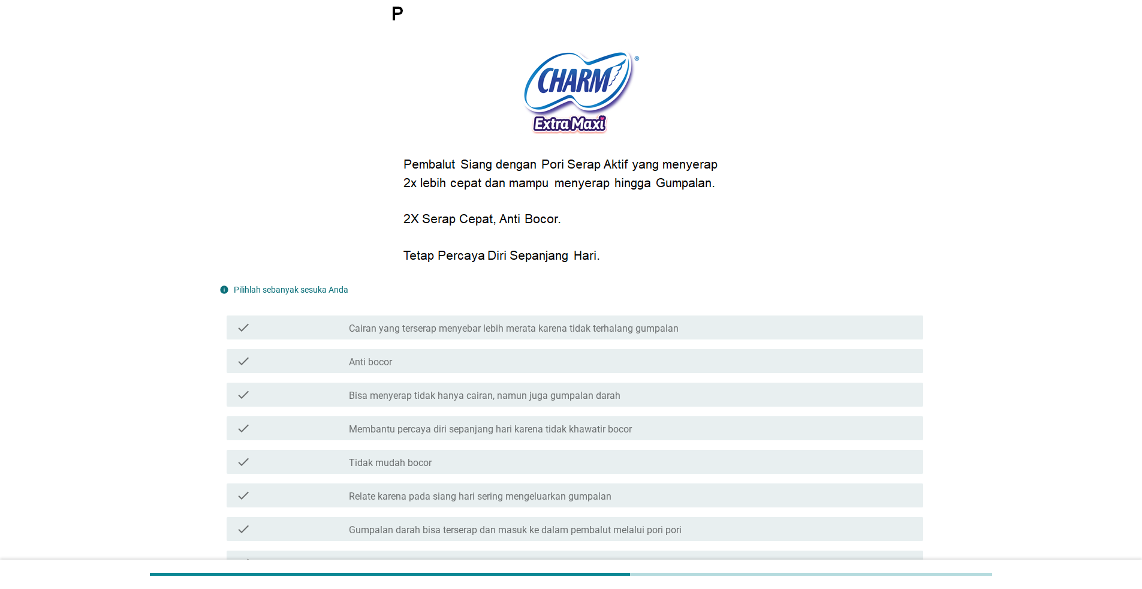
click at [693, 393] on div "check_box_outline_blank Bisa menyerap tidak hanya cairan, namun juga gumpalan d…" at bounding box center [631, 394] width 565 height 14
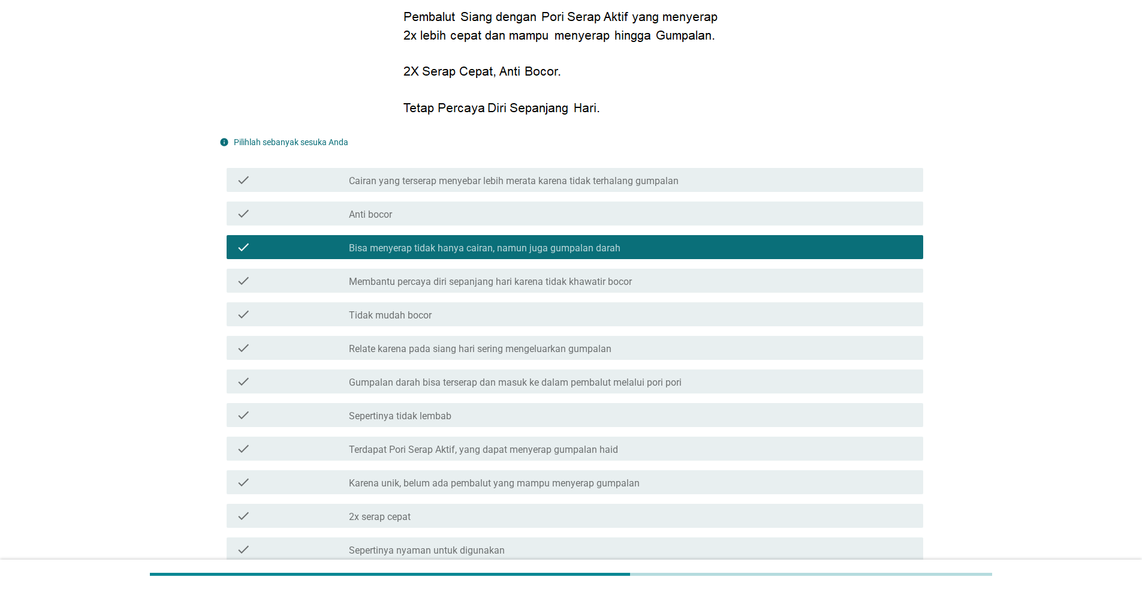
scroll to position [300, 0]
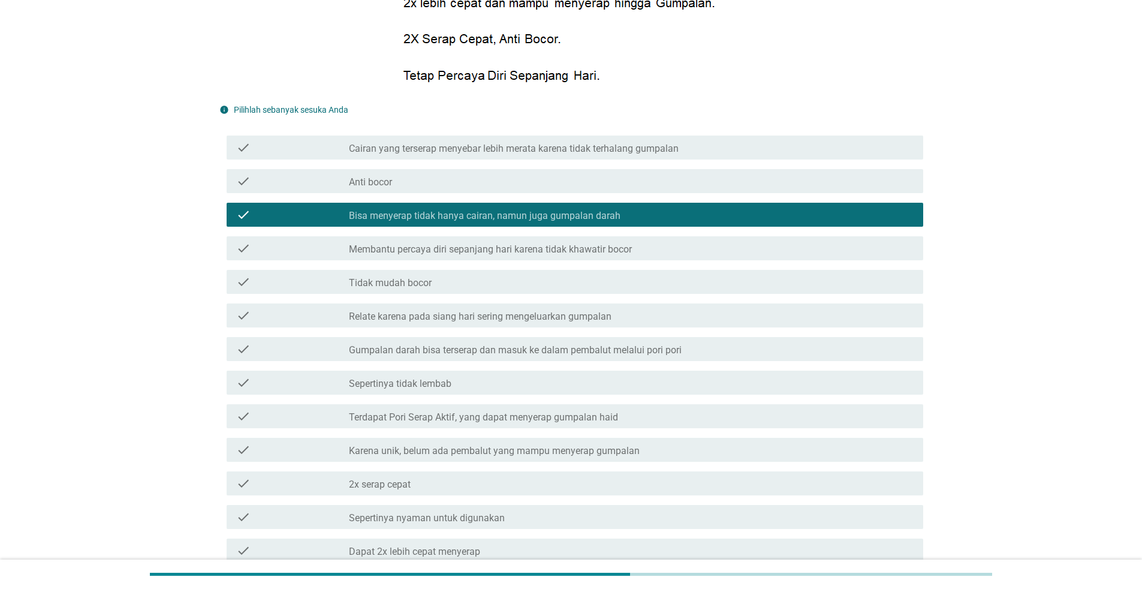
click at [696, 386] on div "check_box_outline_blank Sepertinya tidak lembab" at bounding box center [631, 382] width 565 height 14
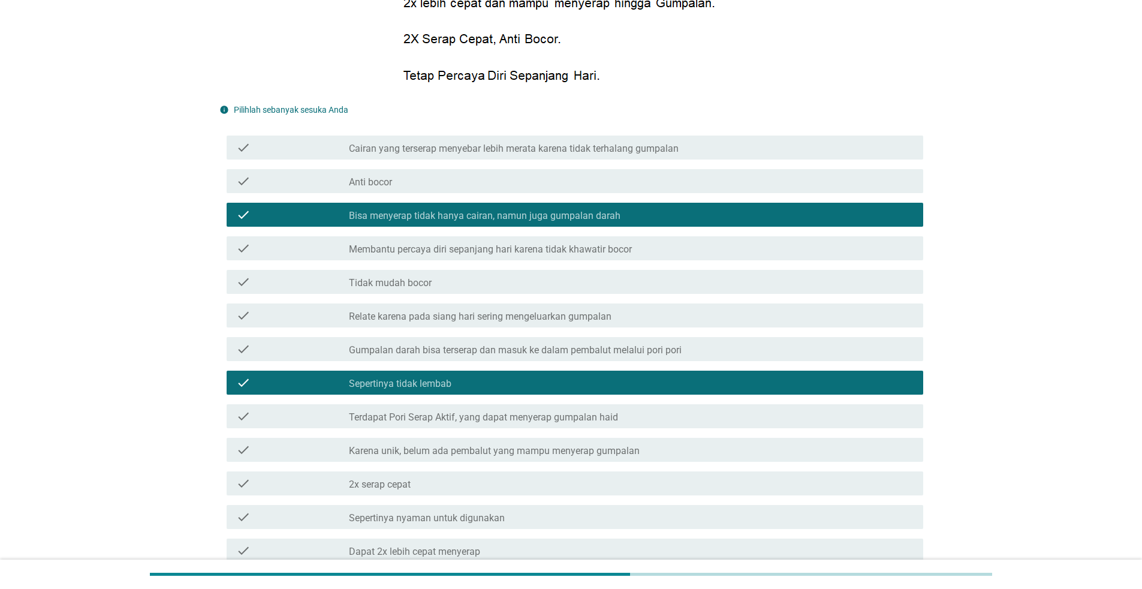
click at [703, 512] on div "check_box_outline_blank Sepertinya nyaman untuk digunakan" at bounding box center [631, 517] width 565 height 14
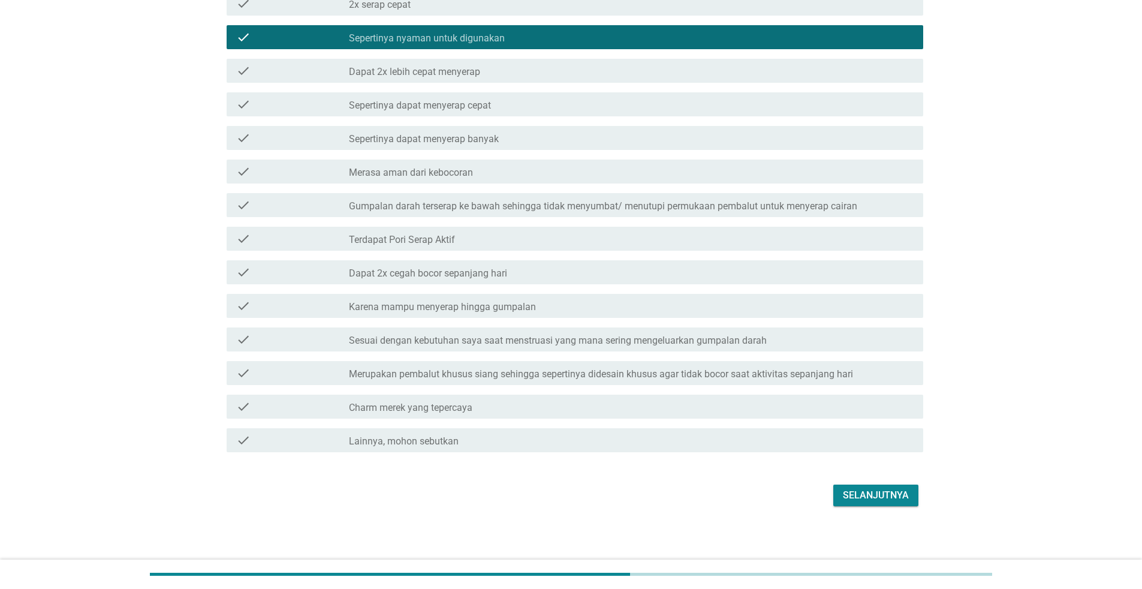
scroll to position [783, 0]
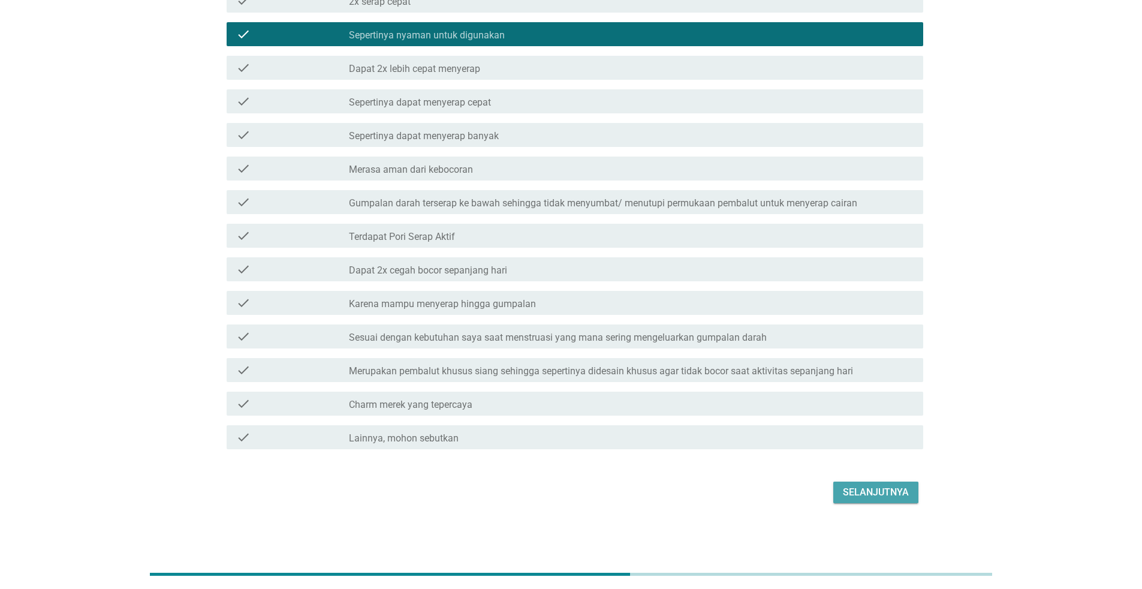
click at [850, 491] on div "Selanjutnya" at bounding box center [876, 492] width 66 height 14
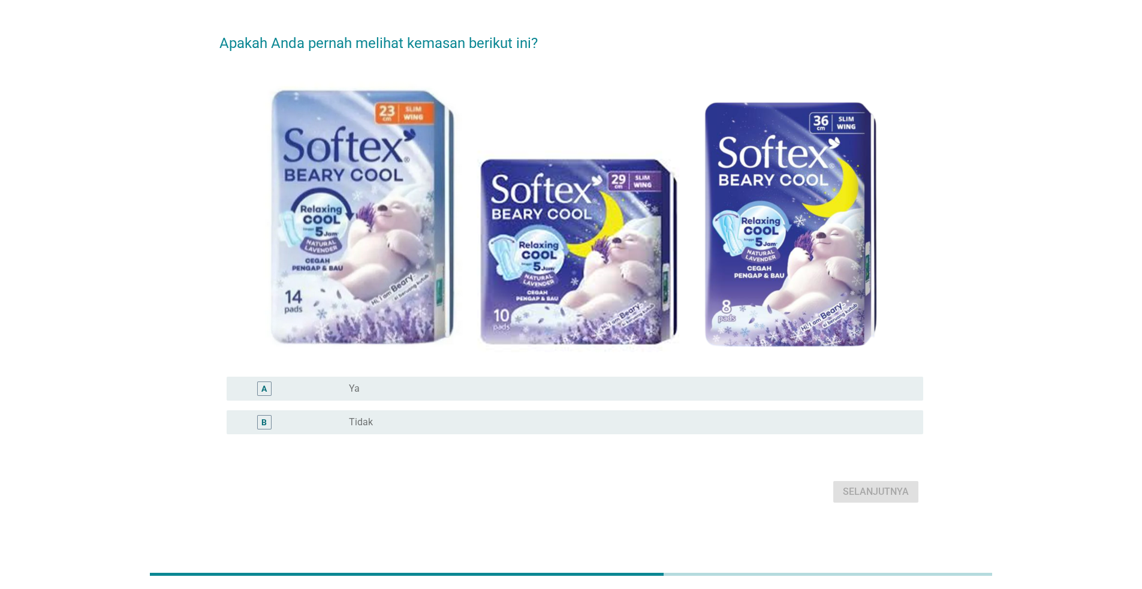
scroll to position [0, 0]
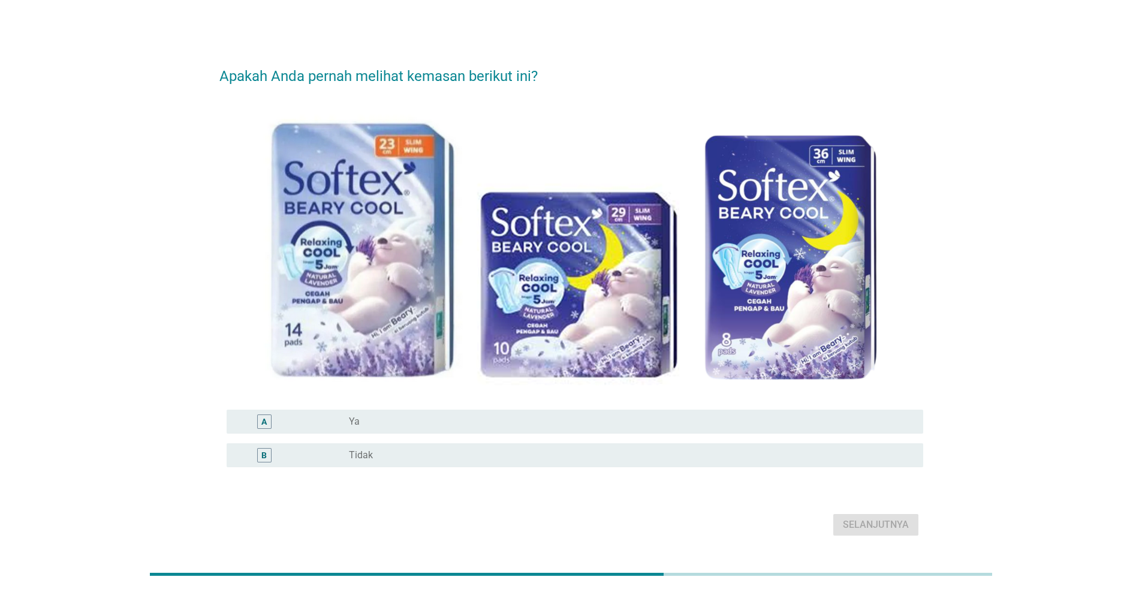
click at [756, 425] on div "radio_button_unchecked Ya" at bounding box center [626, 422] width 555 height 12
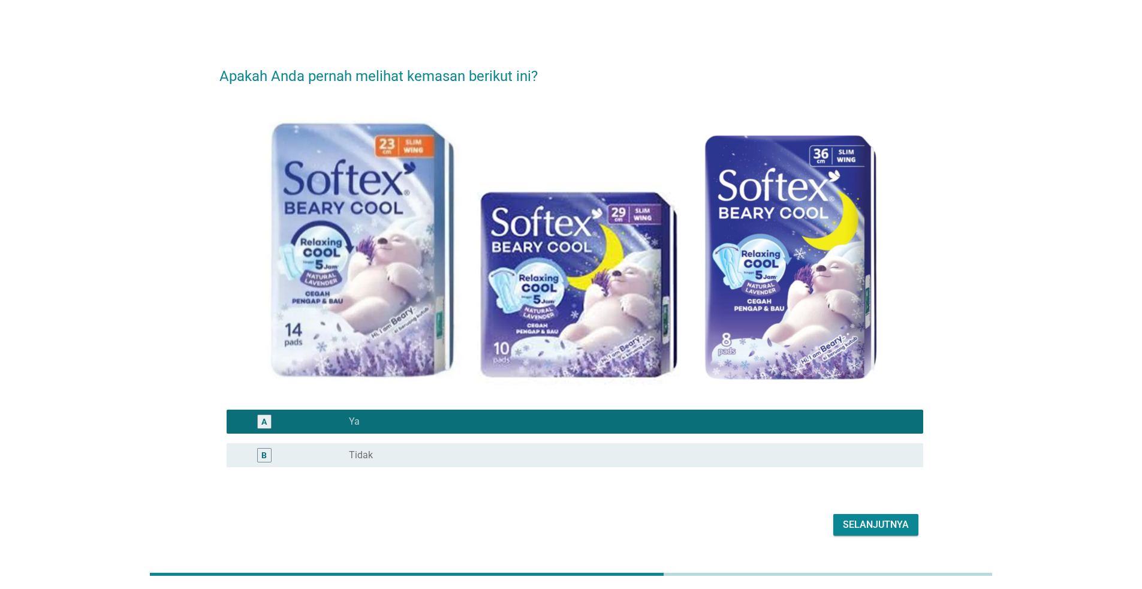
click at [757, 458] on div "radio_button_unchecked Tidak" at bounding box center [626, 455] width 555 height 12
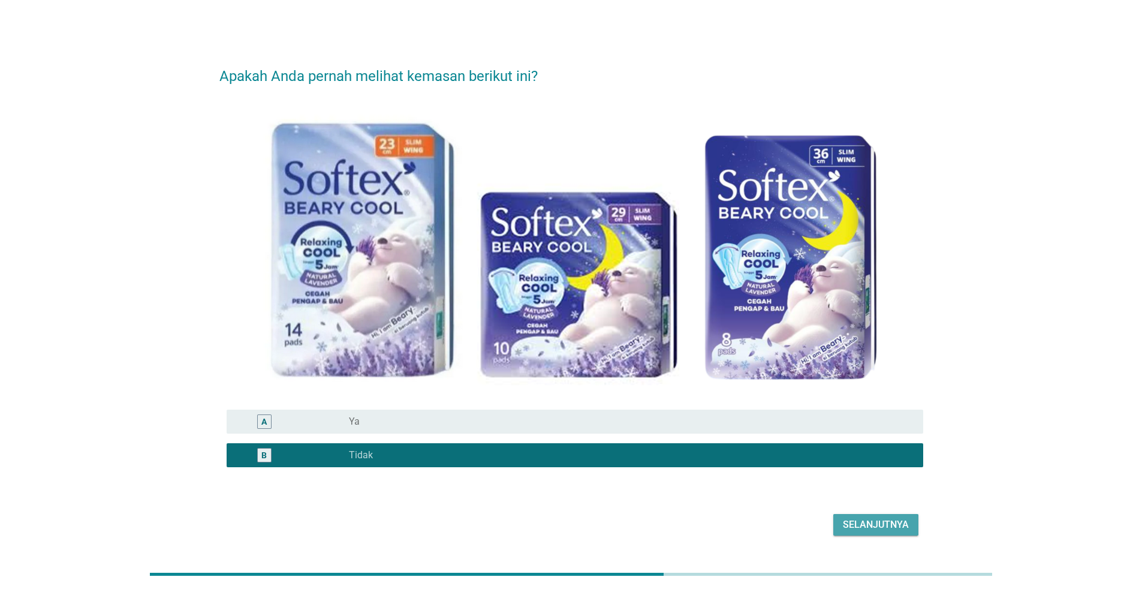
click at [853, 525] on div "Selanjutnya" at bounding box center [876, 524] width 66 height 14
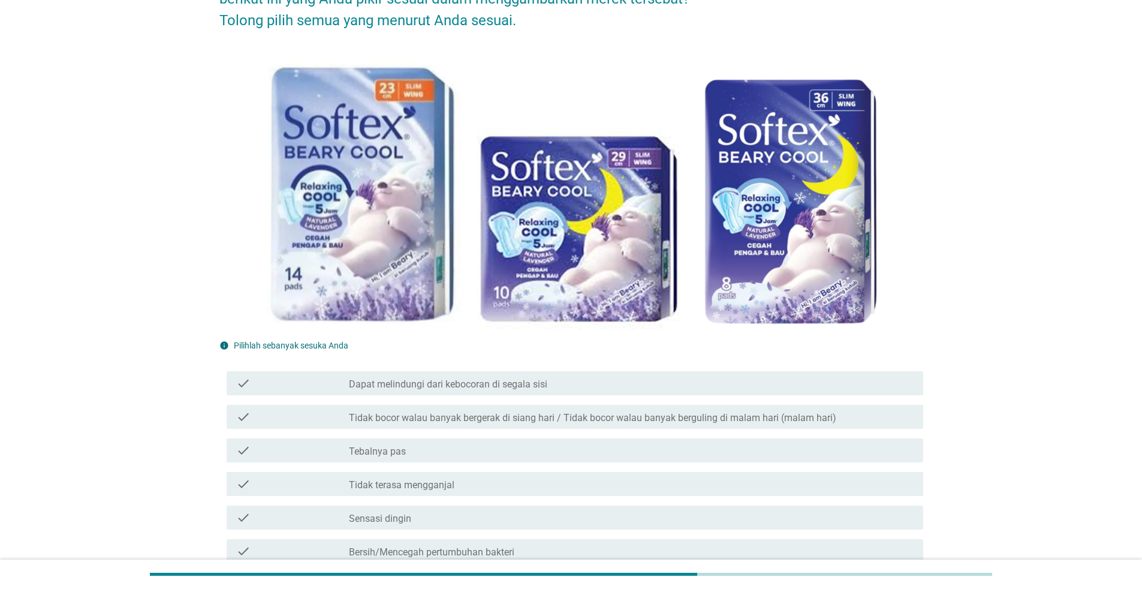
scroll to position [120, 0]
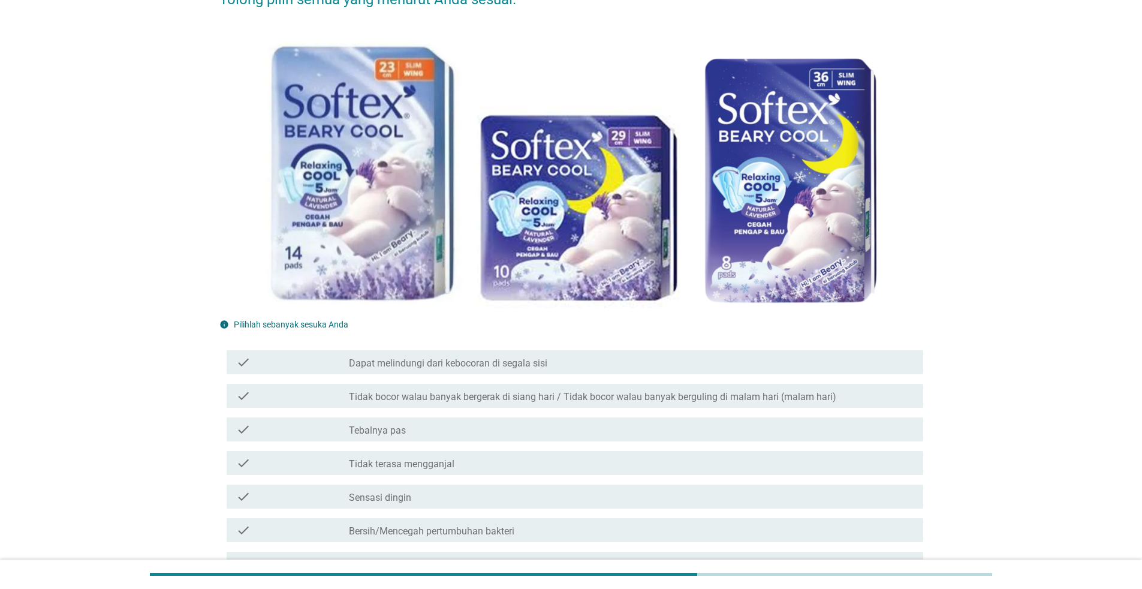
click at [834, 497] on div "check_box_outline_blank Sensasi dingin" at bounding box center [631, 496] width 565 height 14
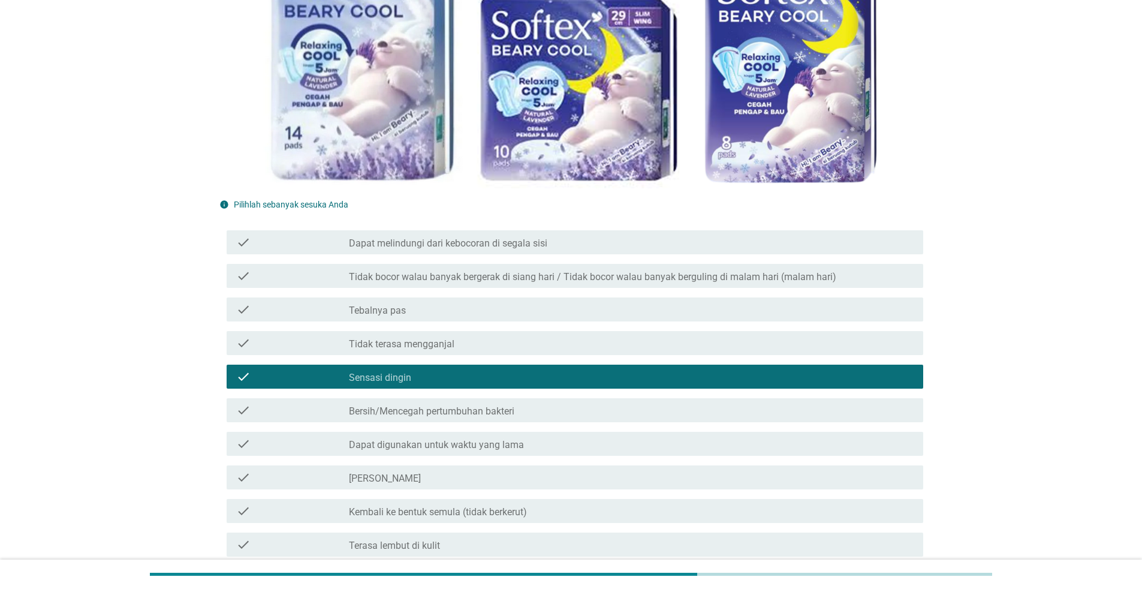
scroll to position [300, 0]
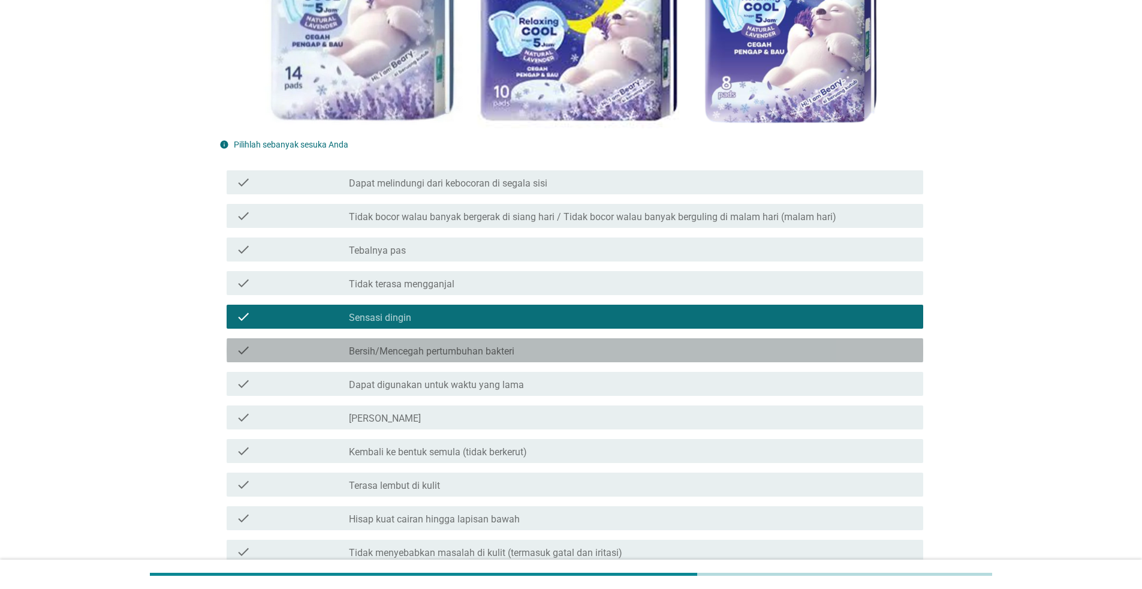
click at [709, 357] on div "check_box_outline_blank Bersih/Mencegah pertumbuhan bakteri" at bounding box center [631, 350] width 565 height 14
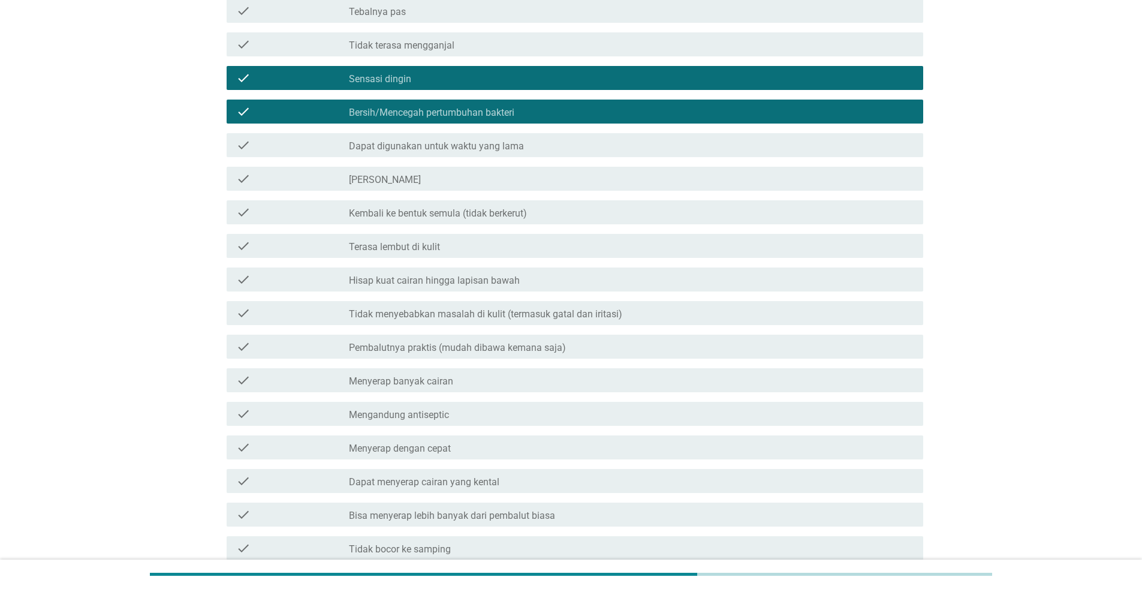
scroll to position [540, 0]
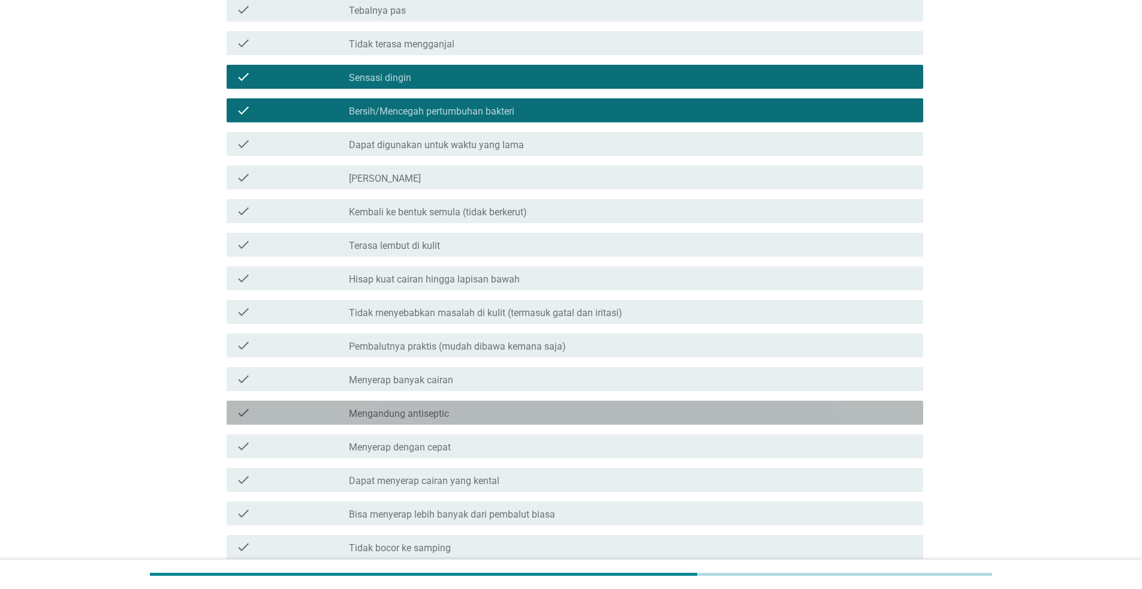
click at [728, 416] on div "check_box_outline_blank Mengandung antiseptic" at bounding box center [631, 412] width 565 height 14
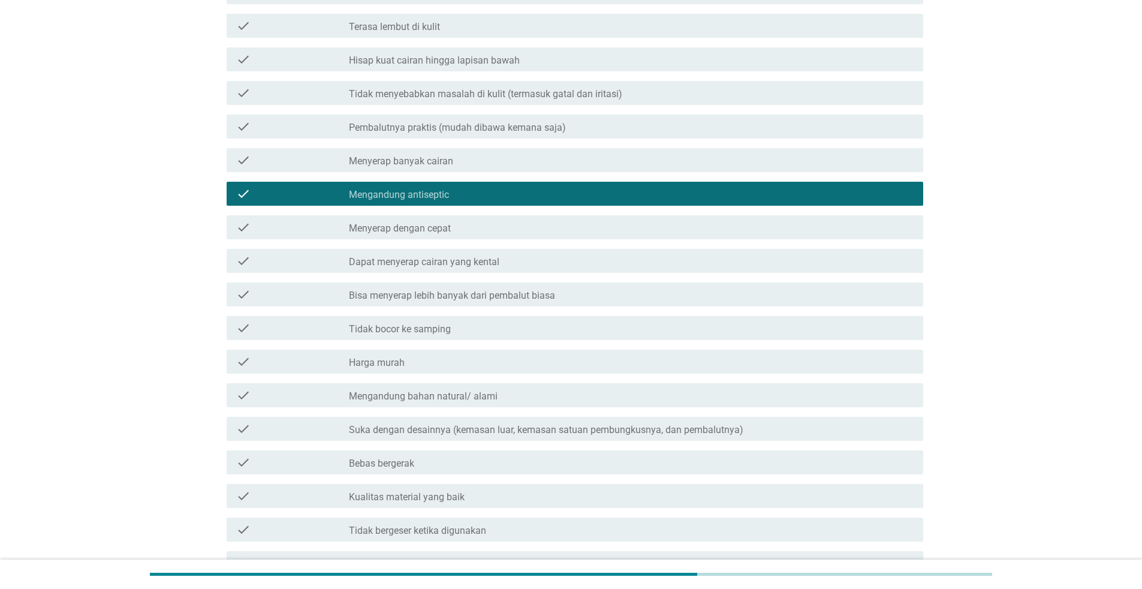
scroll to position [780, 0]
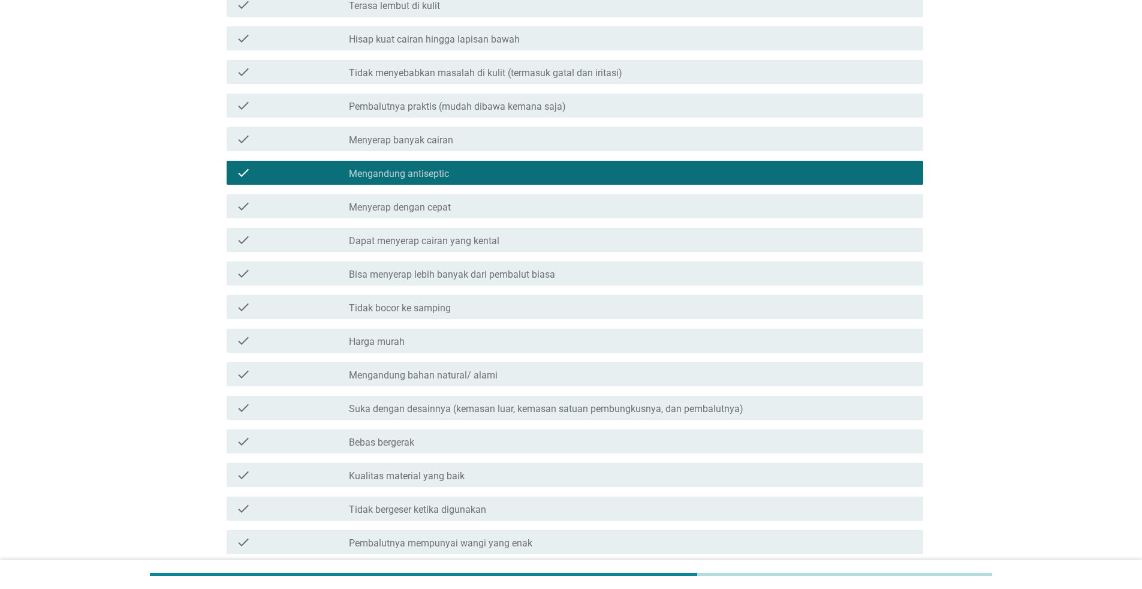
click at [734, 419] on div "check check_box_outline_blank Suka dengan desainnya (kemasan luar, kemasan satu…" at bounding box center [575, 408] width 697 height 24
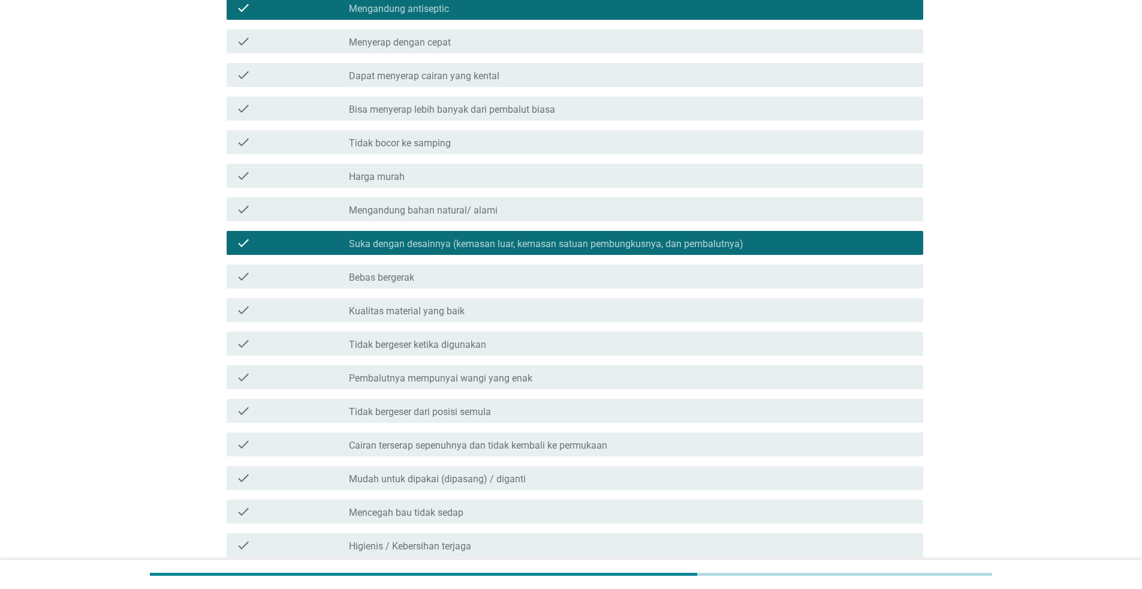
scroll to position [959, 0]
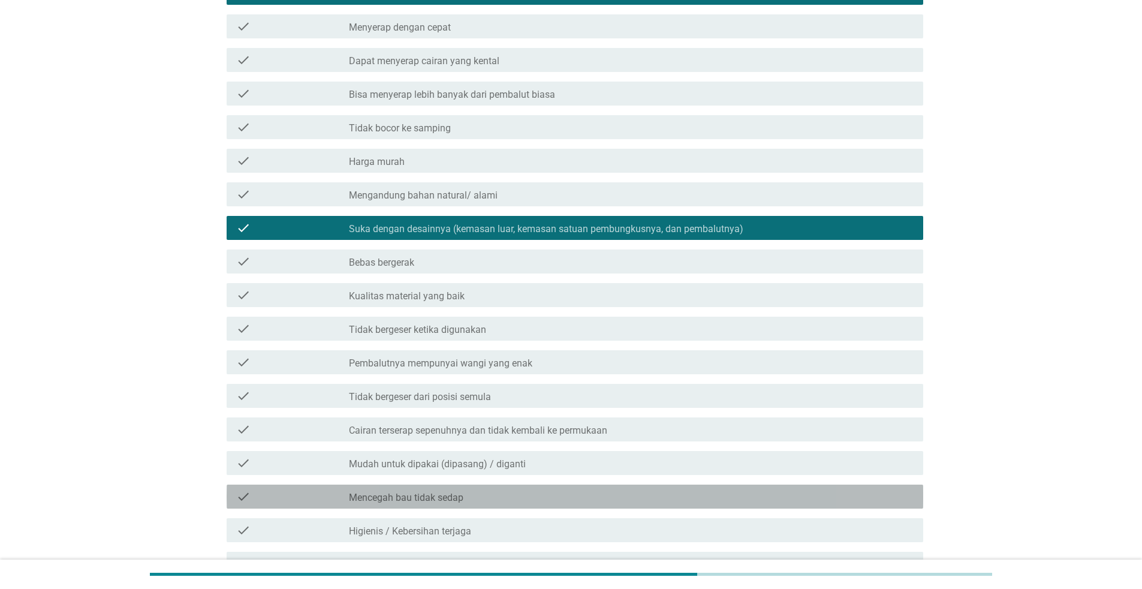
click at [715, 498] on div "check_box_outline_blank Mencegah bau tidak sedap" at bounding box center [631, 496] width 565 height 14
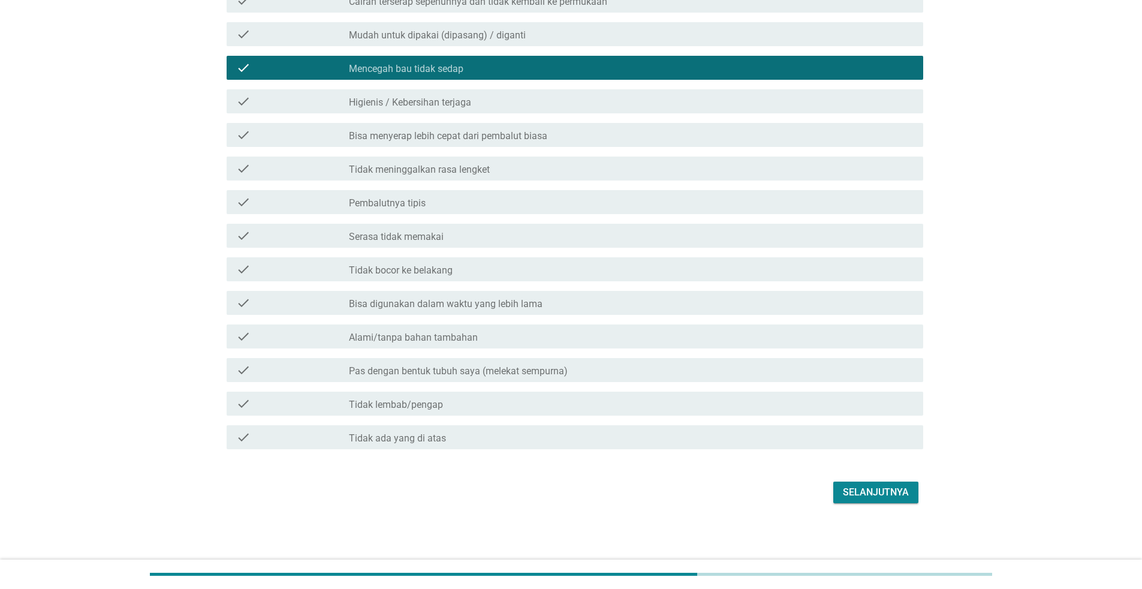
scroll to position [1389, 0]
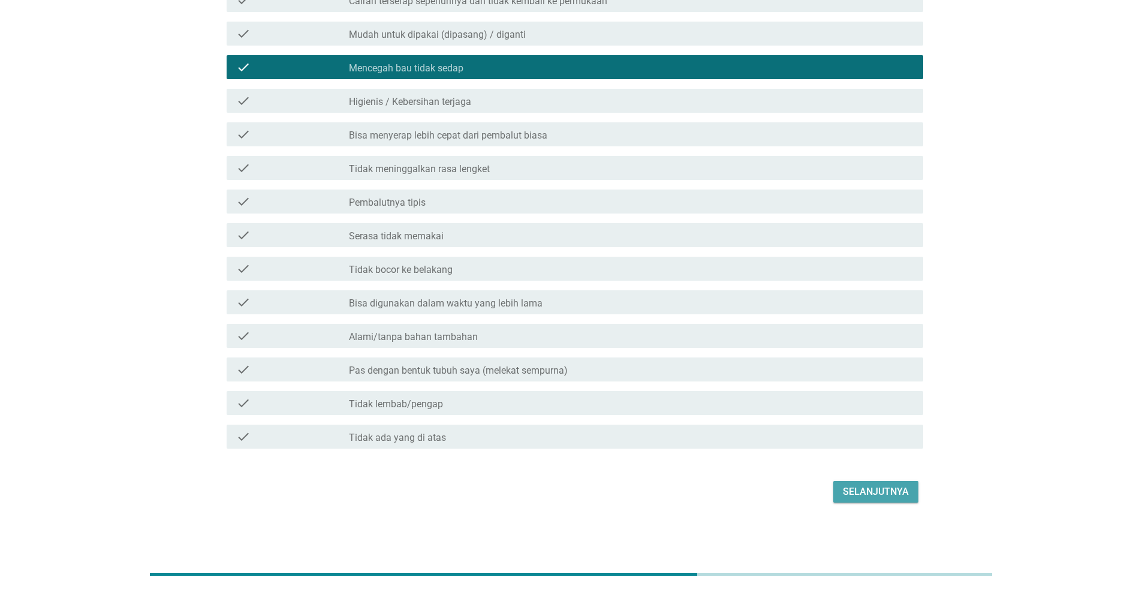
click at [851, 492] on div "Selanjutnya" at bounding box center [876, 492] width 66 height 14
